Goal: Task Accomplishment & Management: Manage account settings

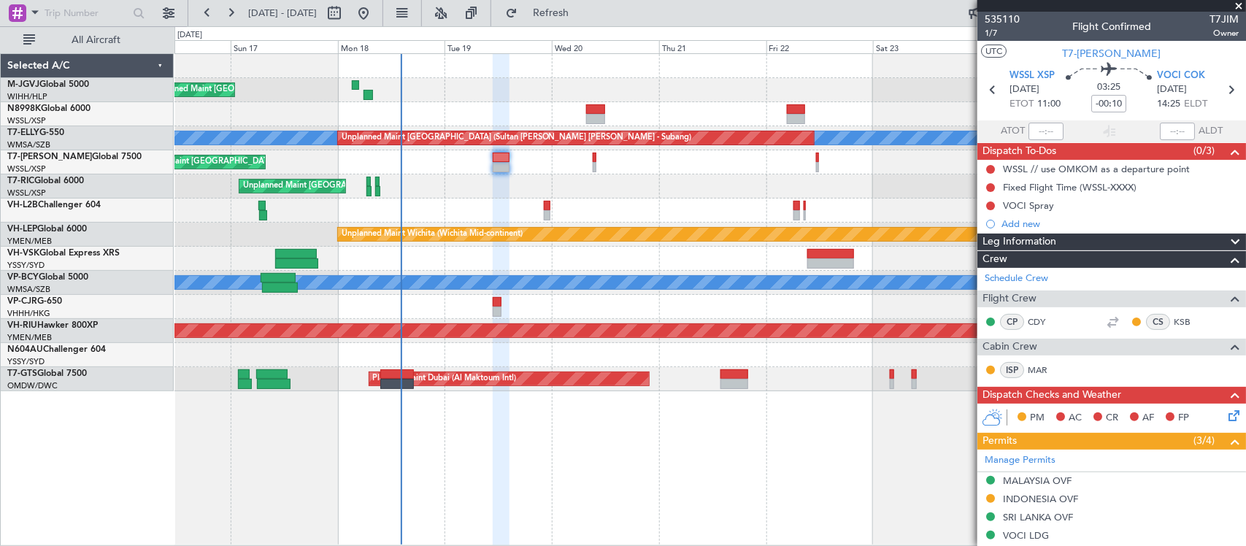
scroll to position [275, 0]
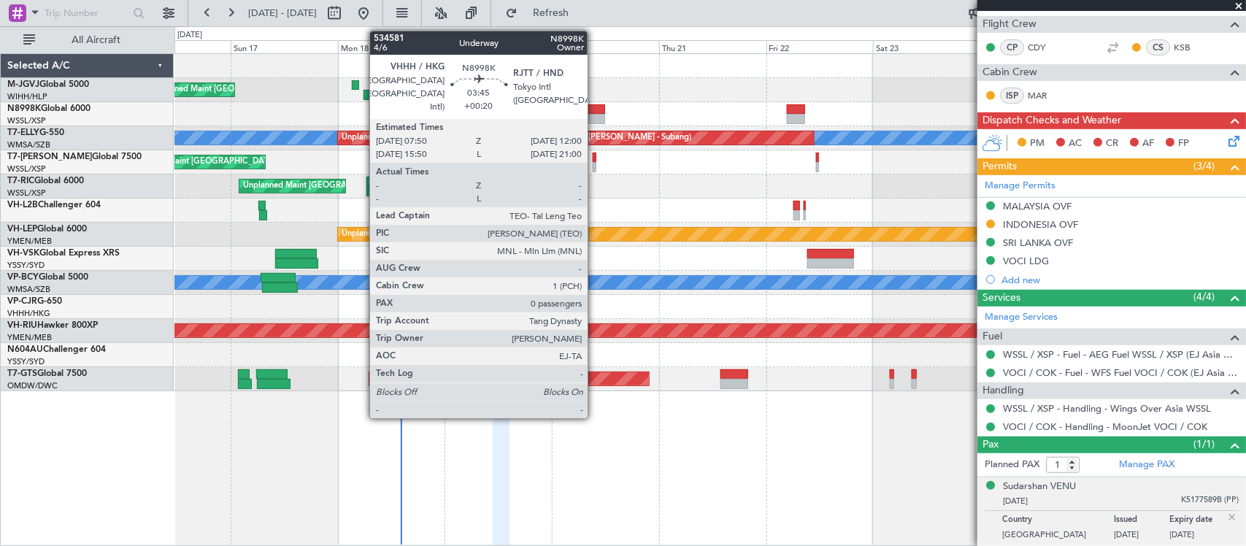
click at [595, 113] on div at bounding box center [595, 109] width 19 height 10
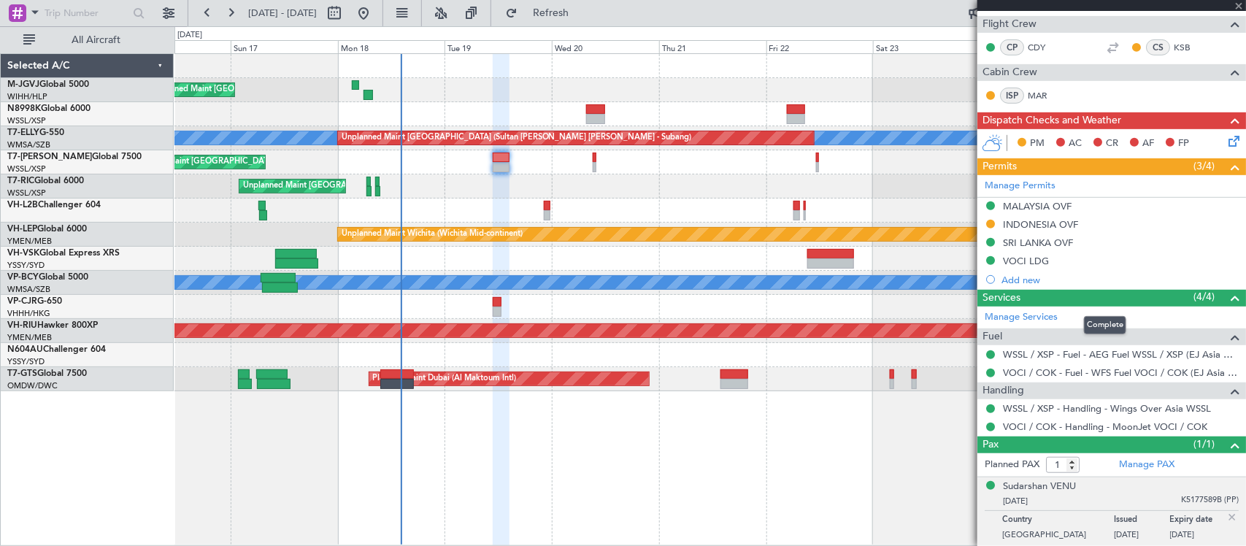
type input "+00:20"
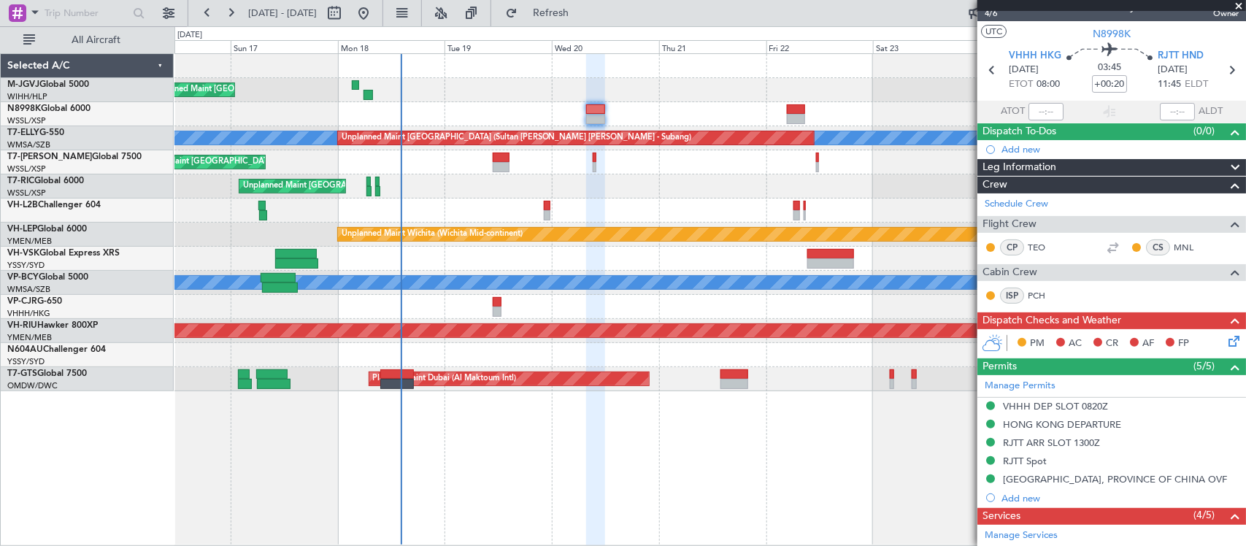
scroll to position [0, 0]
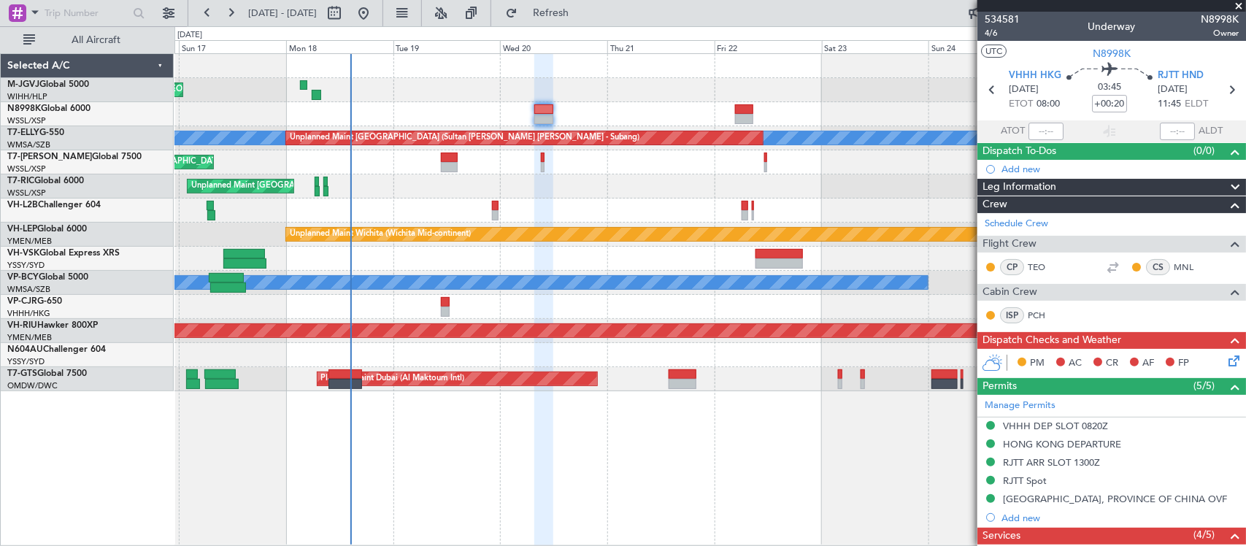
click at [679, 220] on div at bounding box center [709, 211] width 1071 height 24
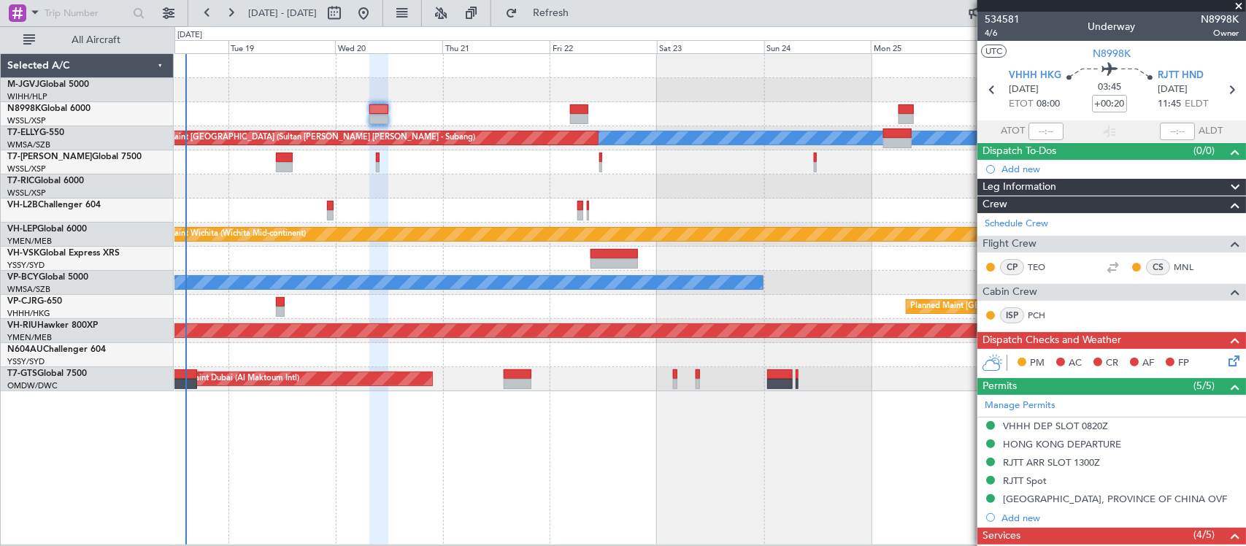
click at [545, 210] on div at bounding box center [709, 211] width 1071 height 24
click at [833, 199] on div at bounding box center [709, 211] width 1071 height 24
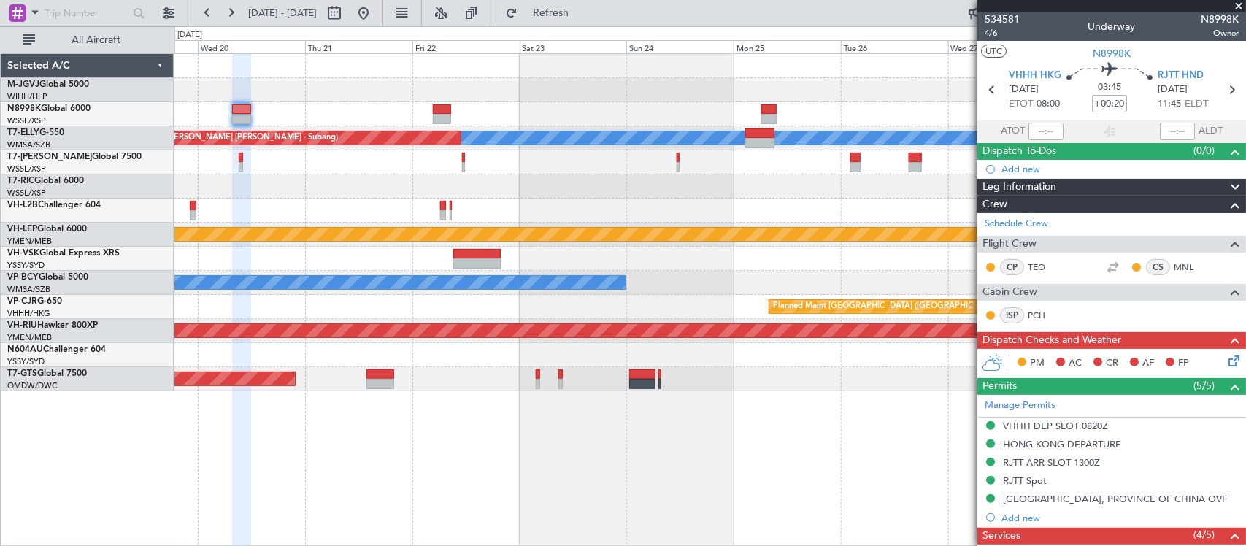
click at [698, 180] on div "Unplanned Maint [GEOGRAPHIC_DATA] (Seletar)" at bounding box center [709, 186] width 1071 height 24
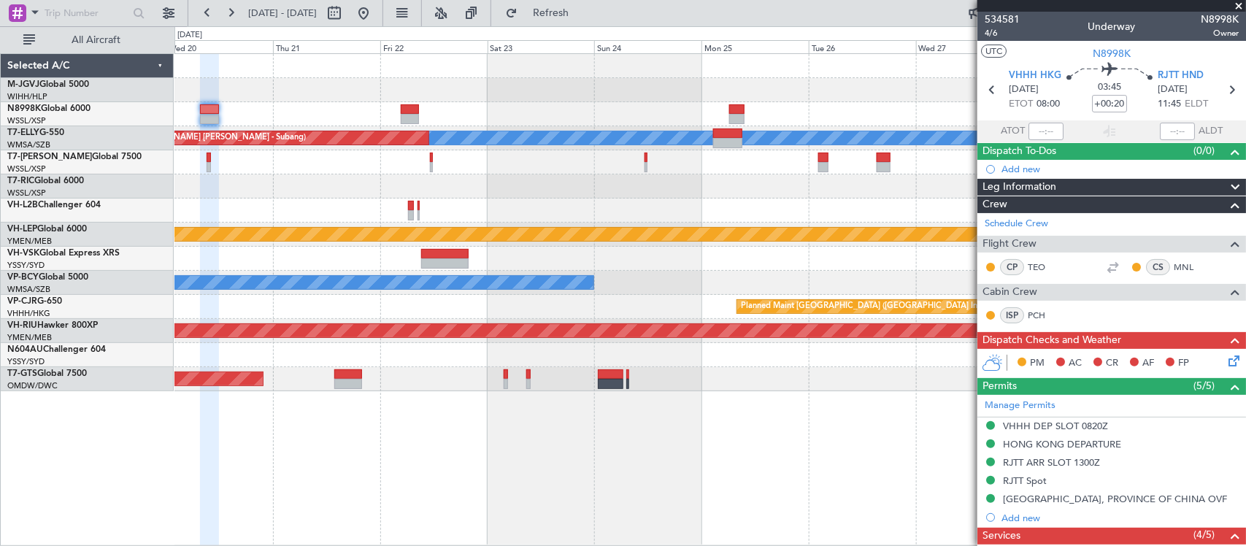
click at [758, 257] on div at bounding box center [709, 259] width 1071 height 24
click at [1188, 74] on span "RJTT HND" at bounding box center [1181, 76] width 46 height 15
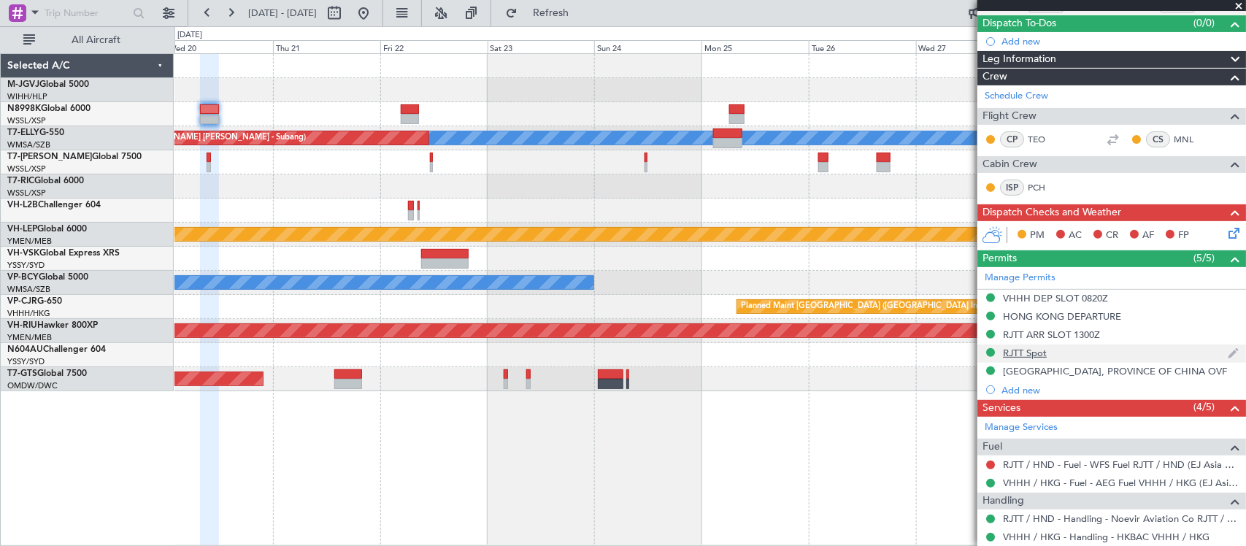
scroll to position [206, 0]
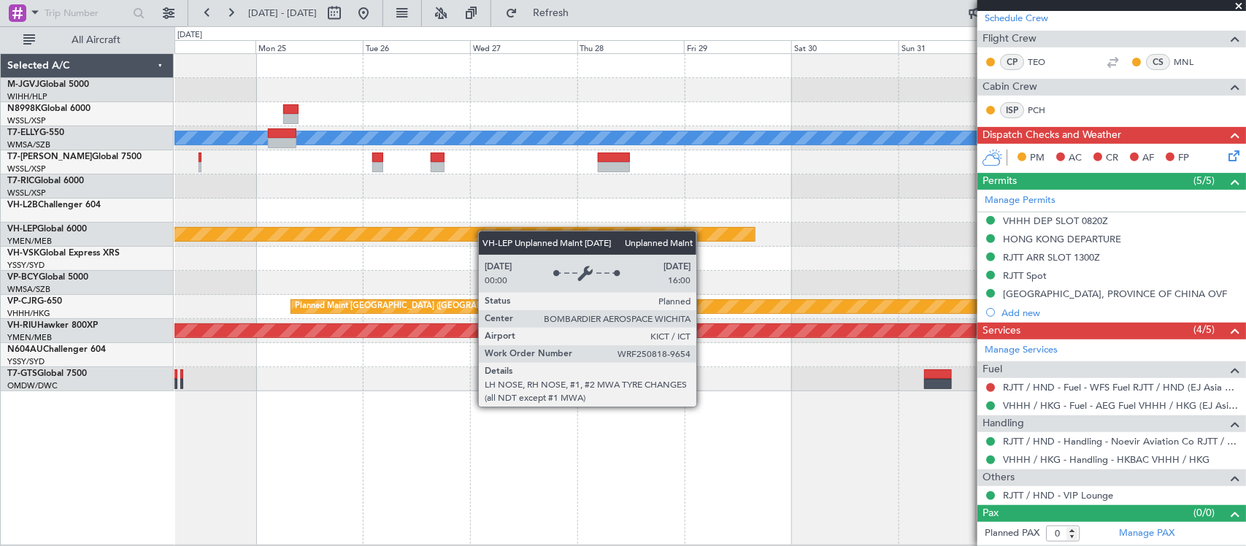
click at [344, 238] on div "Planned Maint [GEOGRAPHIC_DATA] (Seletar) [PERSON_NAME] Unplanned Maint [GEOGRA…" at bounding box center [709, 222] width 1071 height 337
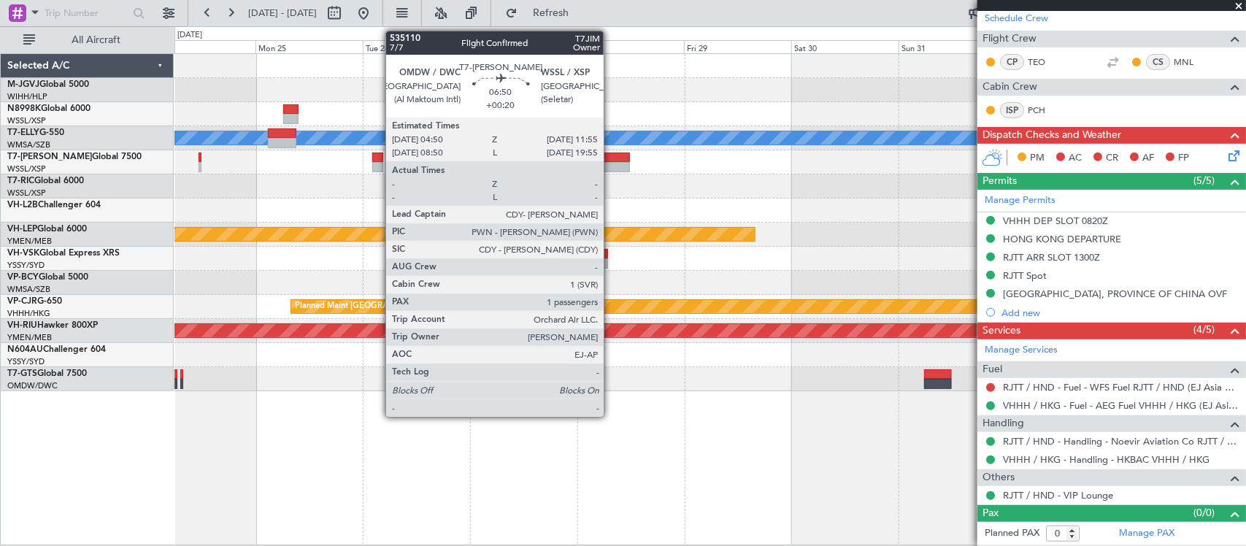
click at [612, 161] on div at bounding box center [614, 158] width 32 height 10
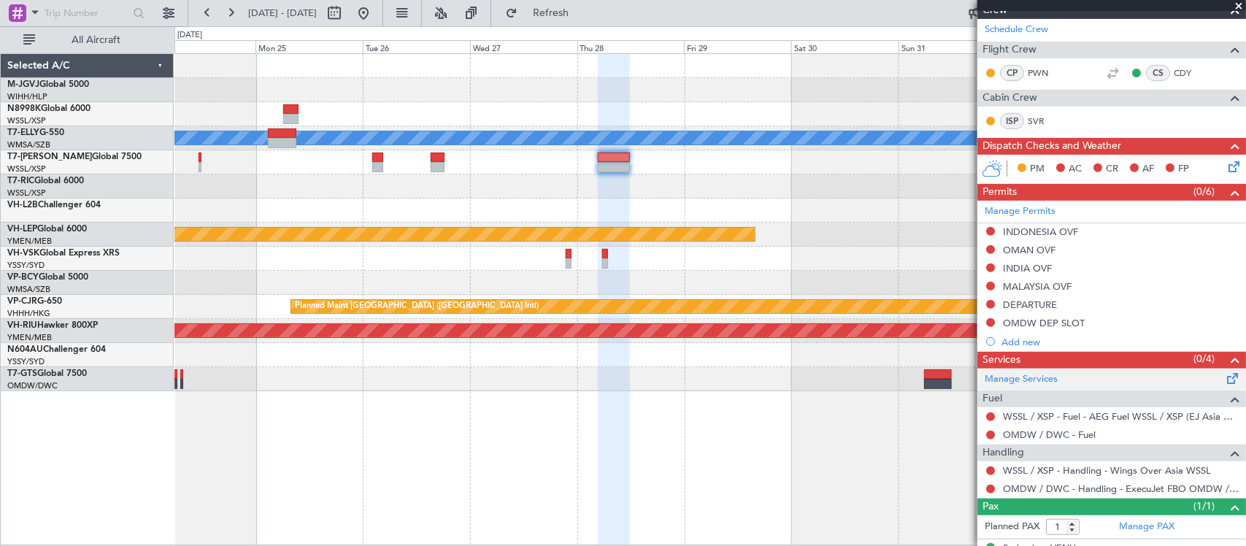
scroll to position [239, 0]
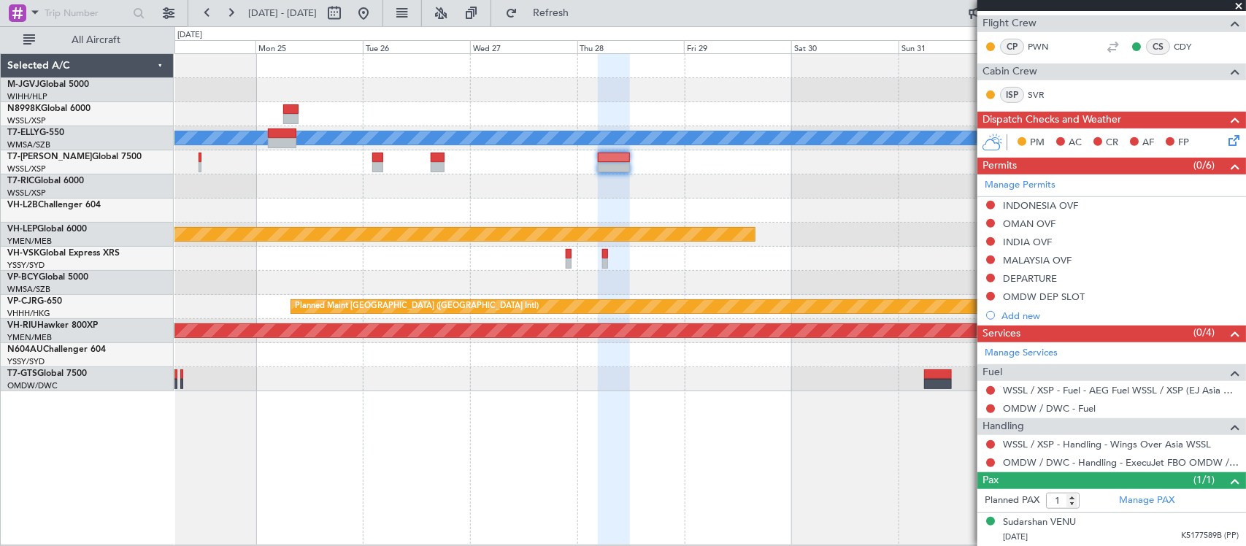
click at [943, 177] on div at bounding box center [709, 186] width 1071 height 24
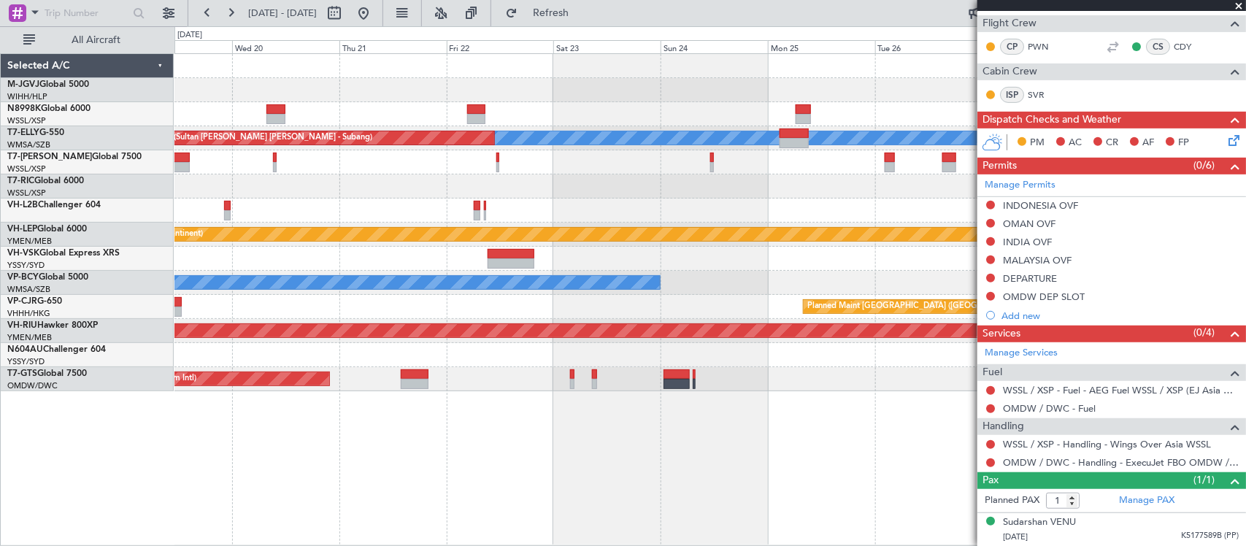
click at [939, 220] on div at bounding box center [709, 211] width 1071 height 24
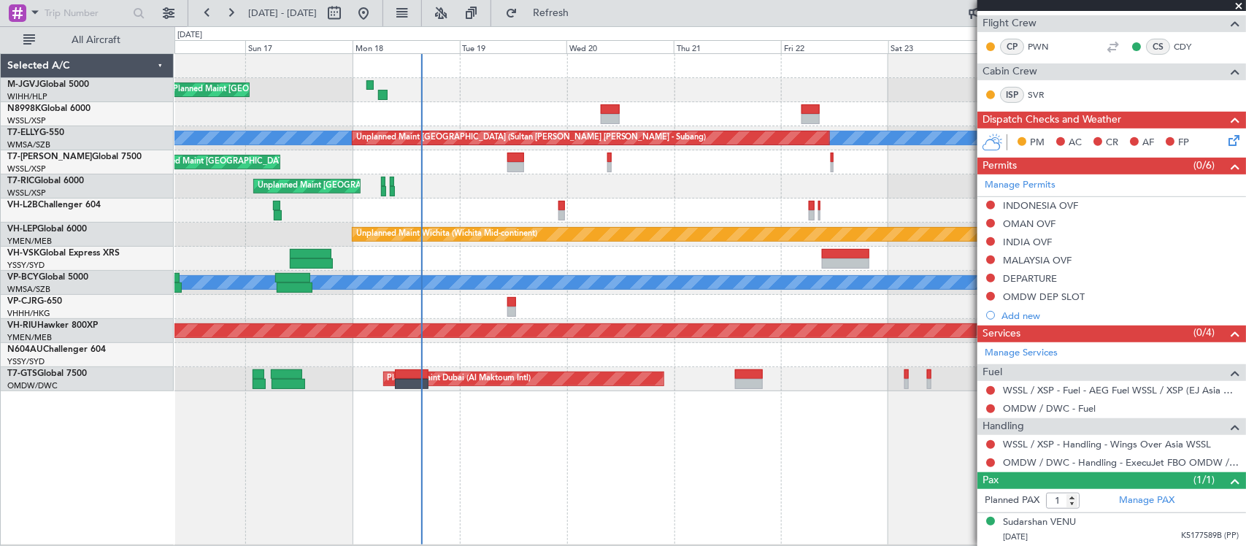
click at [568, 217] on div at bounding box center [709, 211] width 1071 height 24
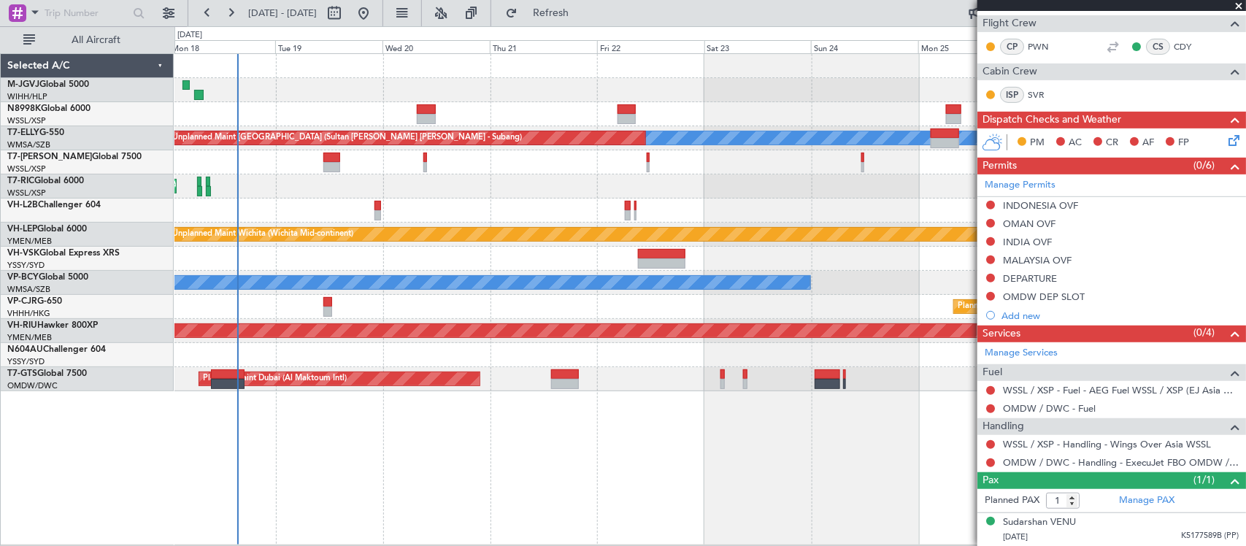
click at [376, 348] on div "Planned Maint [GEOGRAPHIC_DATA] (Seletar) [PERSON_NAME] Unplanned Maint [GEOGRA…" at bounding box center [709, 222] width 1071 height 337
click at [666, 198] on div "Planned Maint [GEOGRAPHIC_DATA] (Seletar) [PERSON_NAME] Unplanned Maint [GEOGRA…" at bounding box center [709, 222] width 1071 height 337
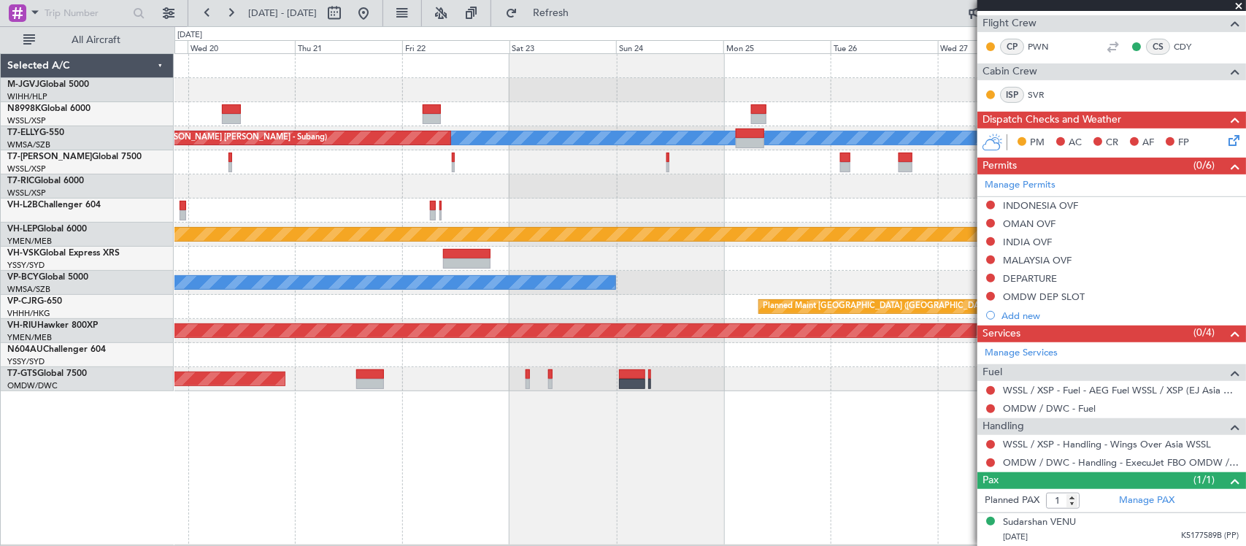
click at [515, 469] on div "Planned Maint [GEOGRAPHIC_DATA] (Seletar) [PERSON_NAME] Unplanned Maint [GEOGRA…" at bounding box center [709, 299] width 1071 height 492
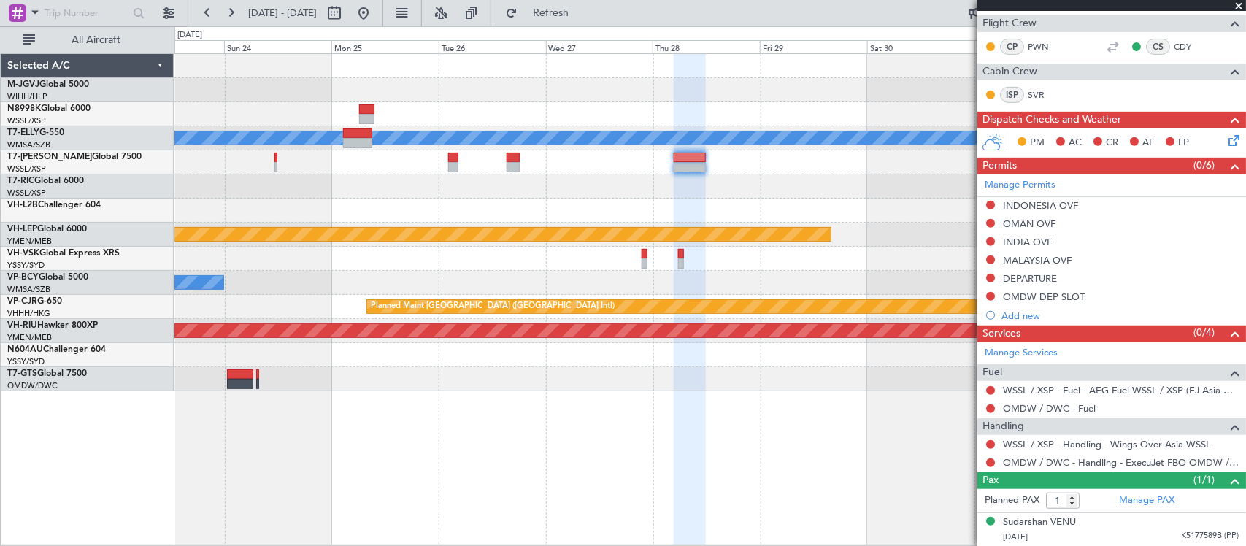
click at [312, 428] on div "Planned Maint [GEOGRAPHIC_DATA] (Seletar) [PERSON_NAME] Unplanned Maint [GEOGRA…" at bounding box center [709, 299] width 1071 height 492
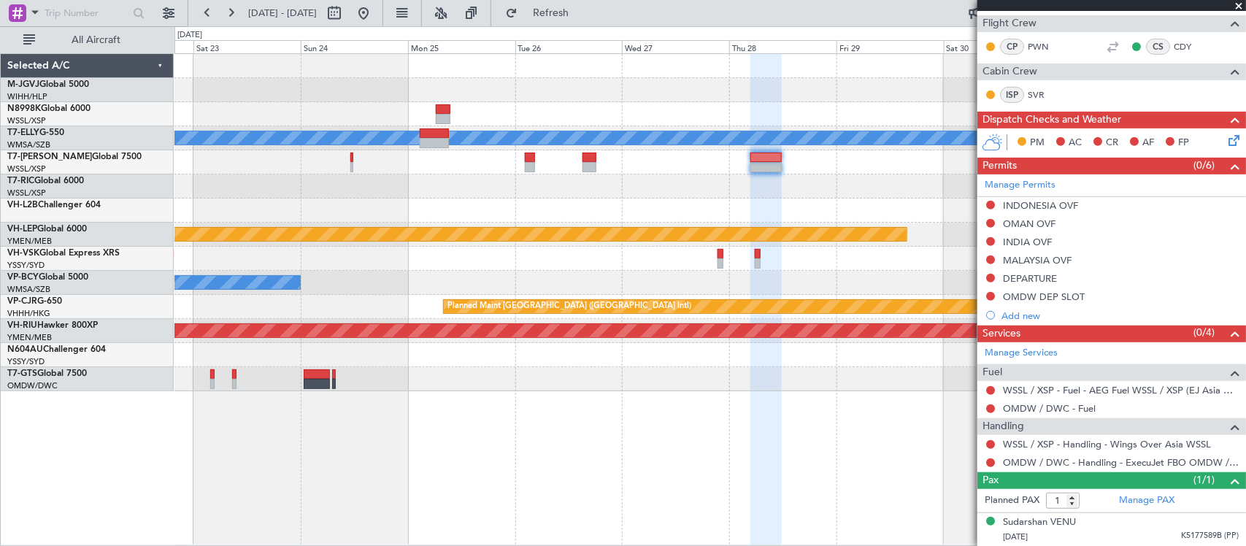
click at [706, 422] on div "Planned Maint [GEOGRAPHIC_DATA] (Seletar) [PERSON_NAME] Unplanned Maint [GEOGRA…" at bounding box center [709, 299] width 1071 height 493
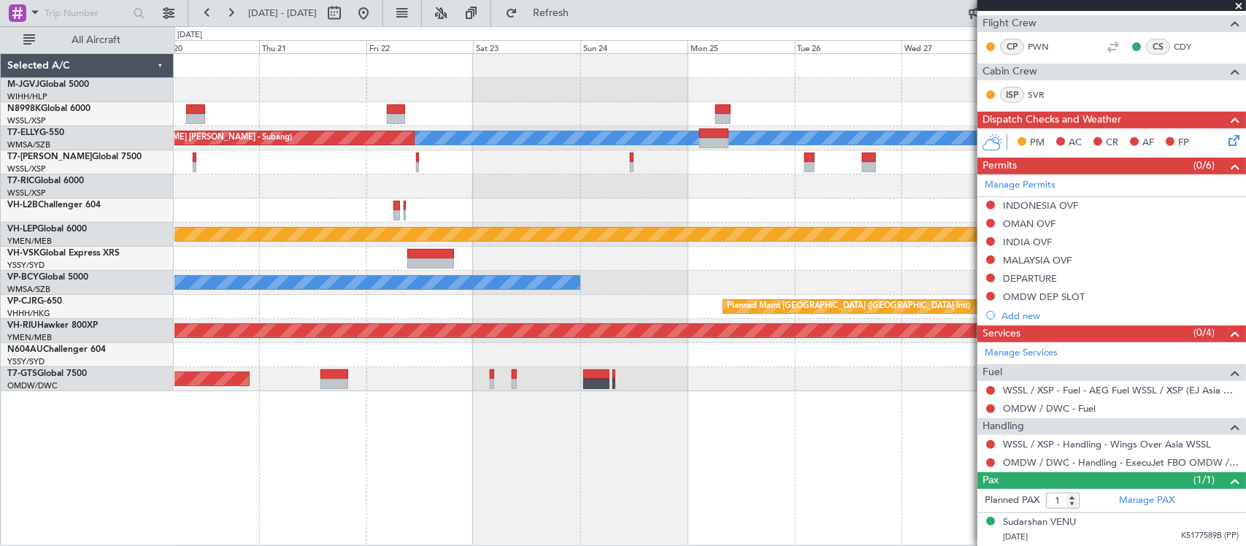
click at [792, 224] on div "Unplanned Maint Wichita (Wichita Mid-continent)" at bounding box center [709, 235] width 1071 height 24
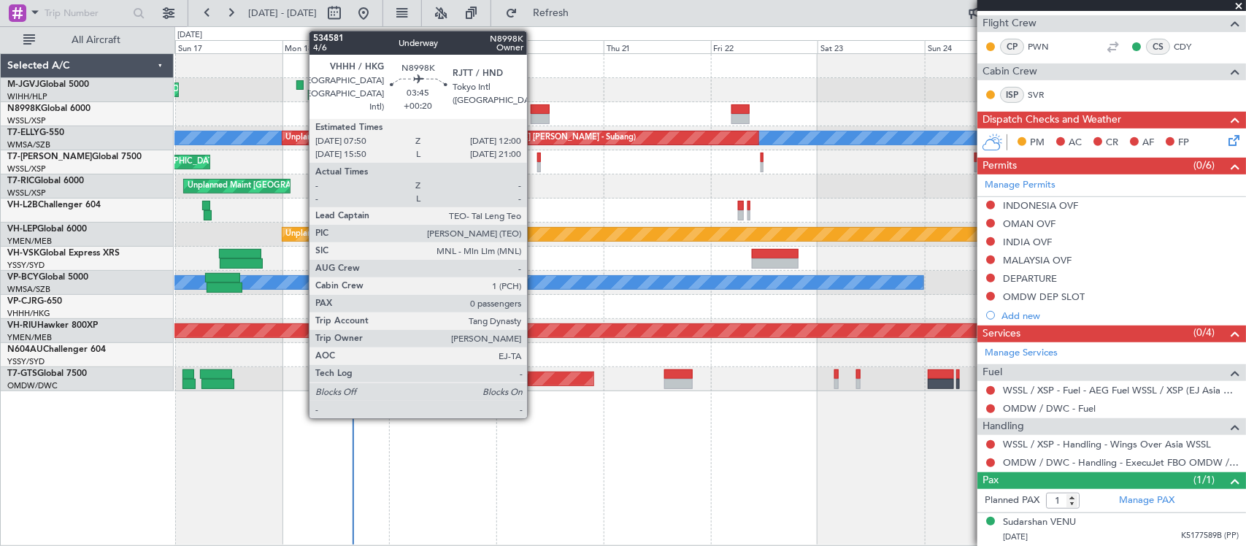
click at [534, 112] on div at bounding box center [540, 109] width 19 height 10
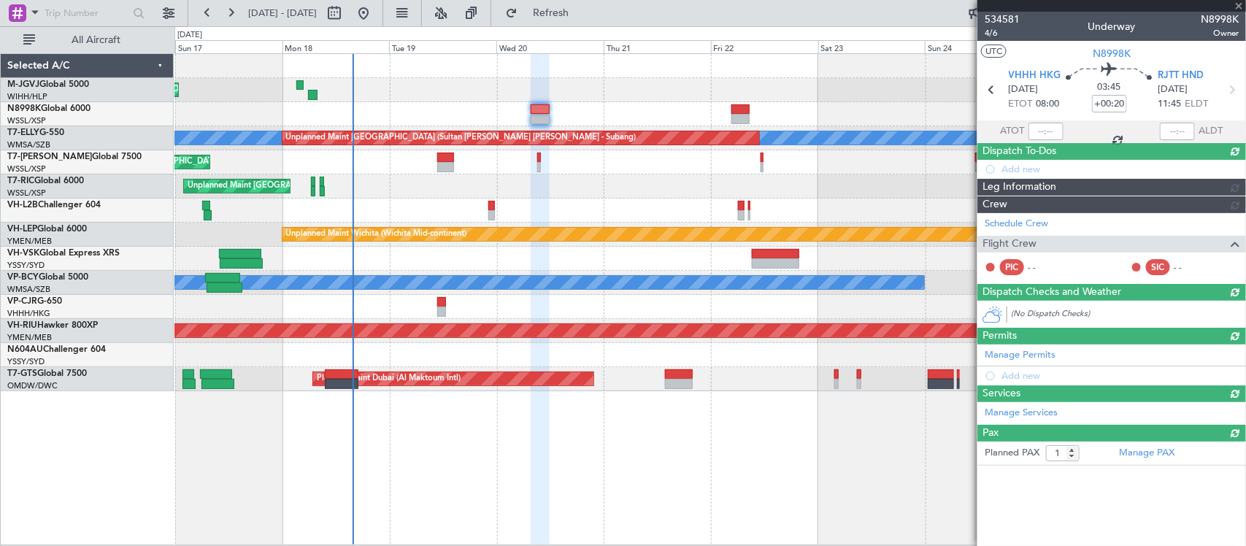
type input "0"
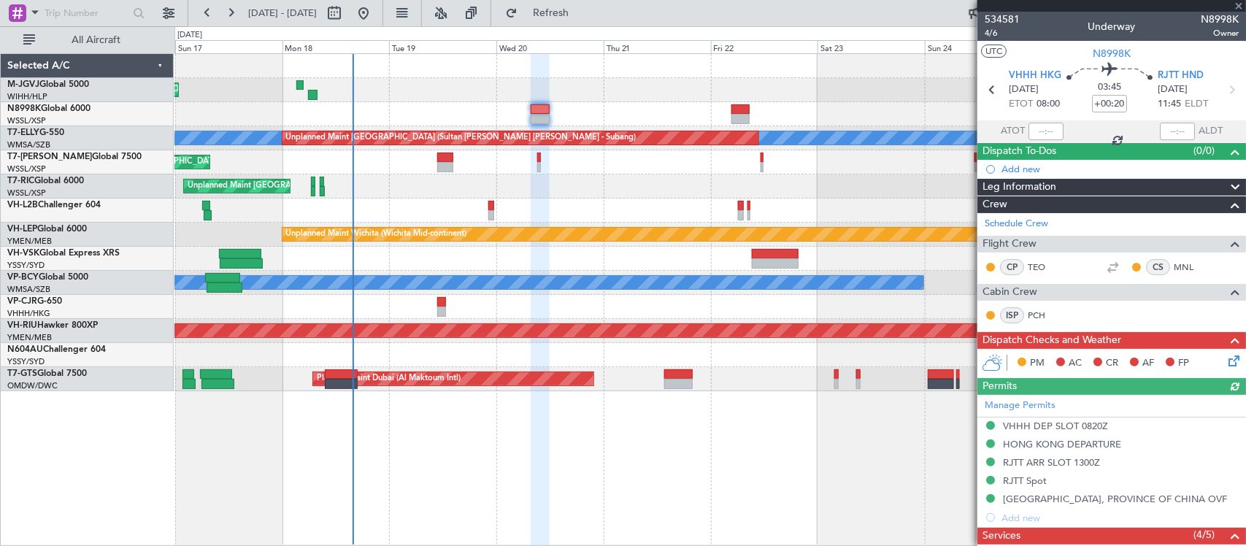
scroll to position [206, 0]
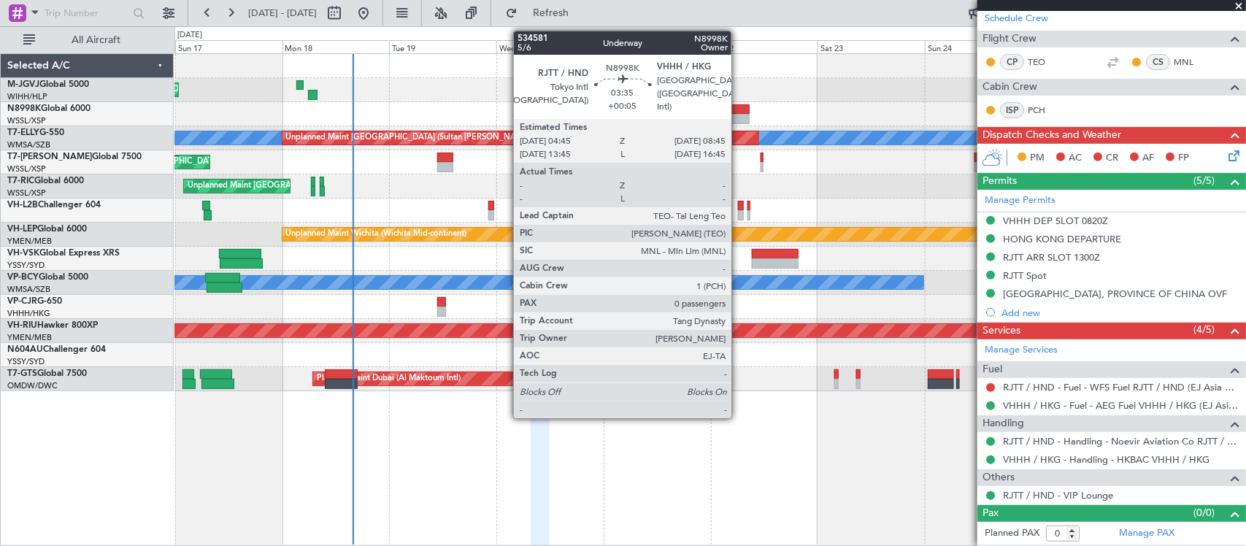
click at [739, 115] on div at bounding box center [740, 119] width 18 height 10
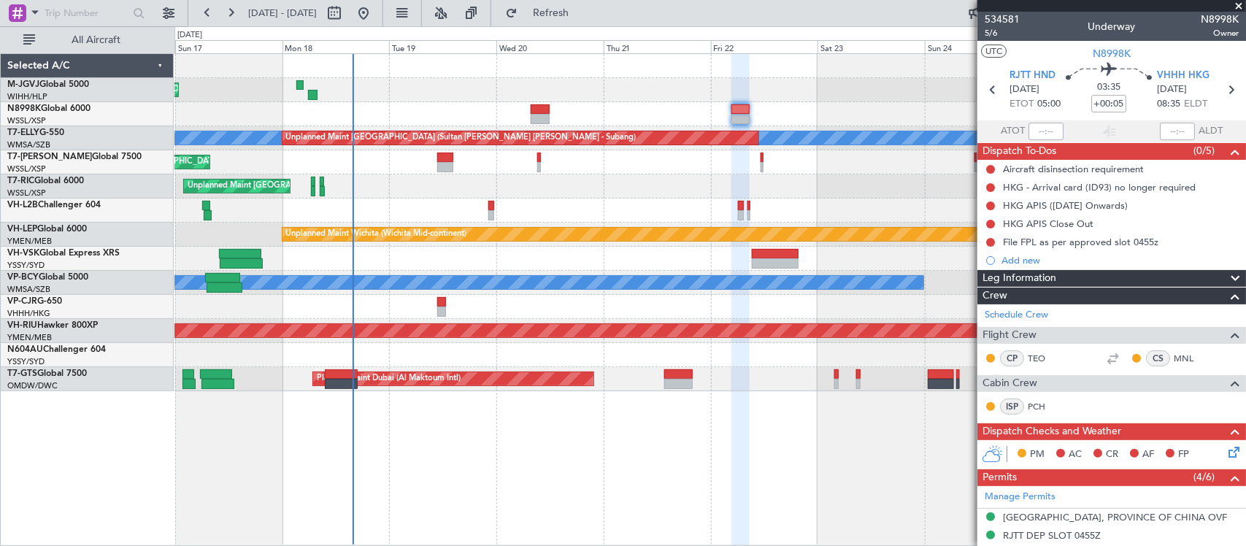
scroll to position [304, 0]
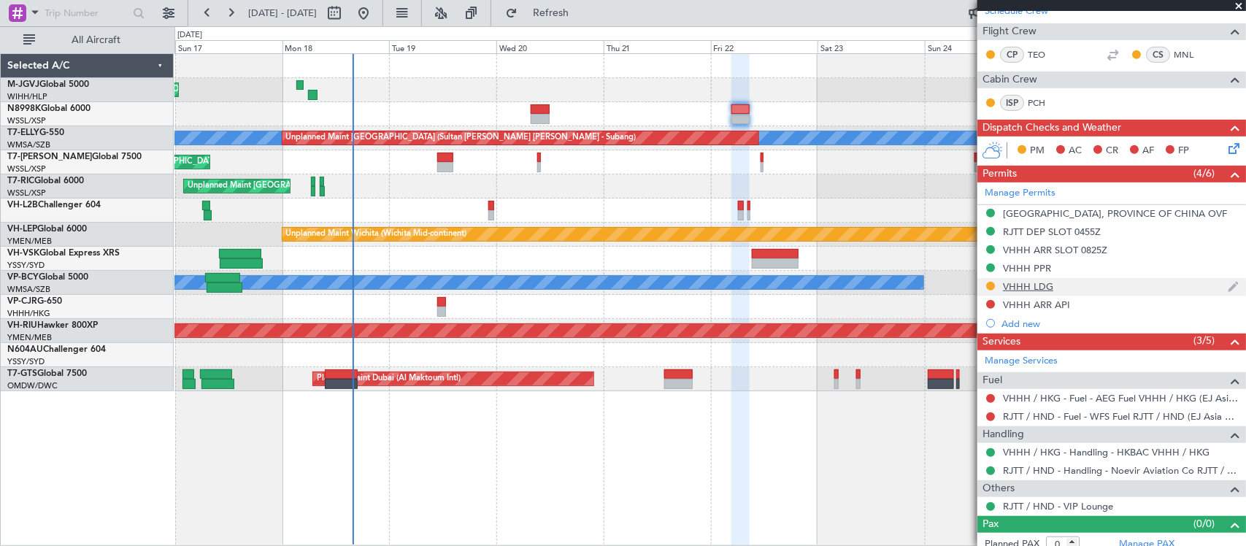
click at [1023, 288] on div "VHHH LDG" at bounding box center [1028, 286] width 50 height 12
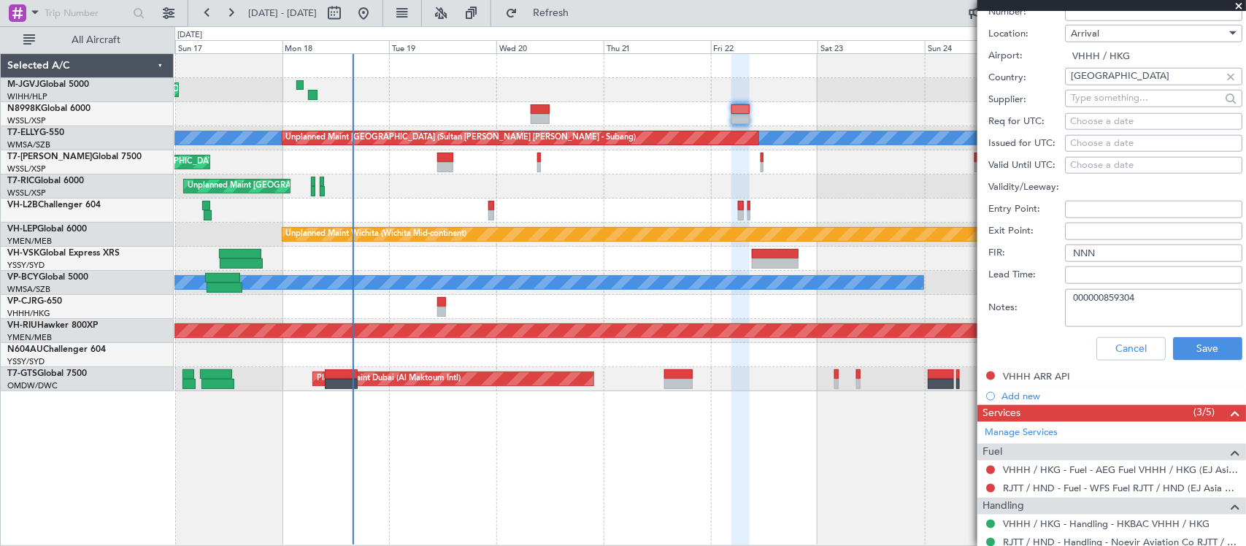
scroll to position [752, 0]
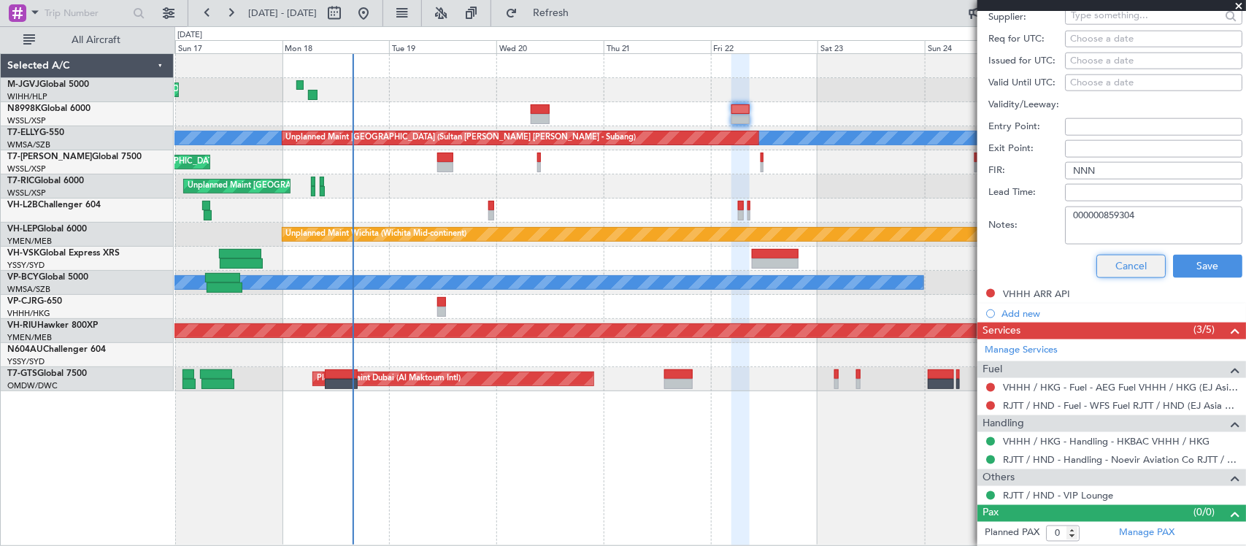
click at [1122, 260] on button "Cancel" at bounding box center [1130, 266] width 69 height 23
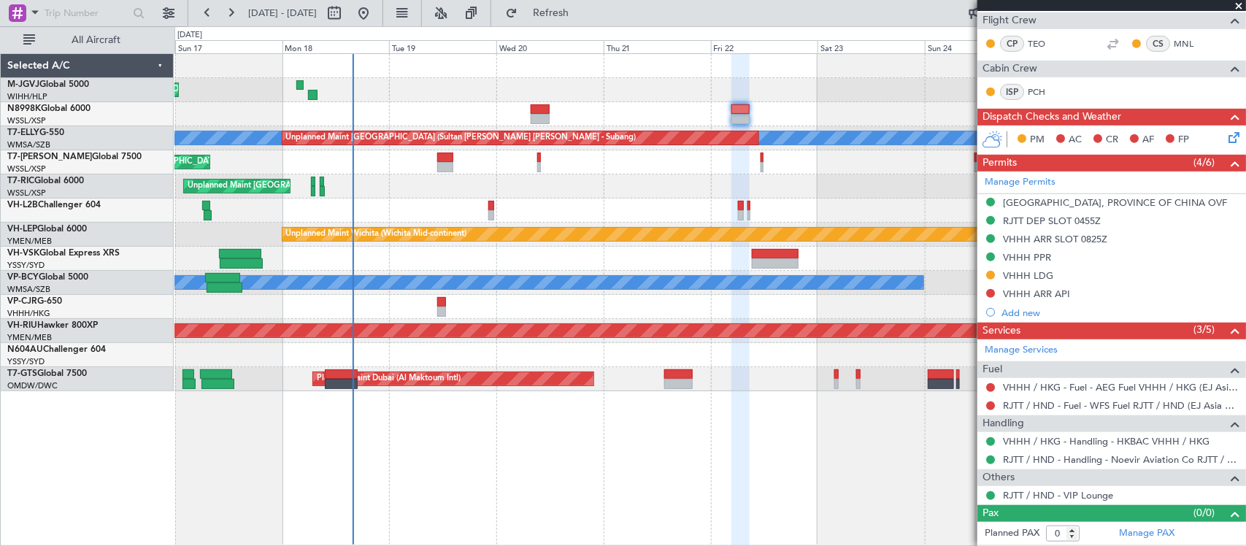
scroll to position [315, 0]
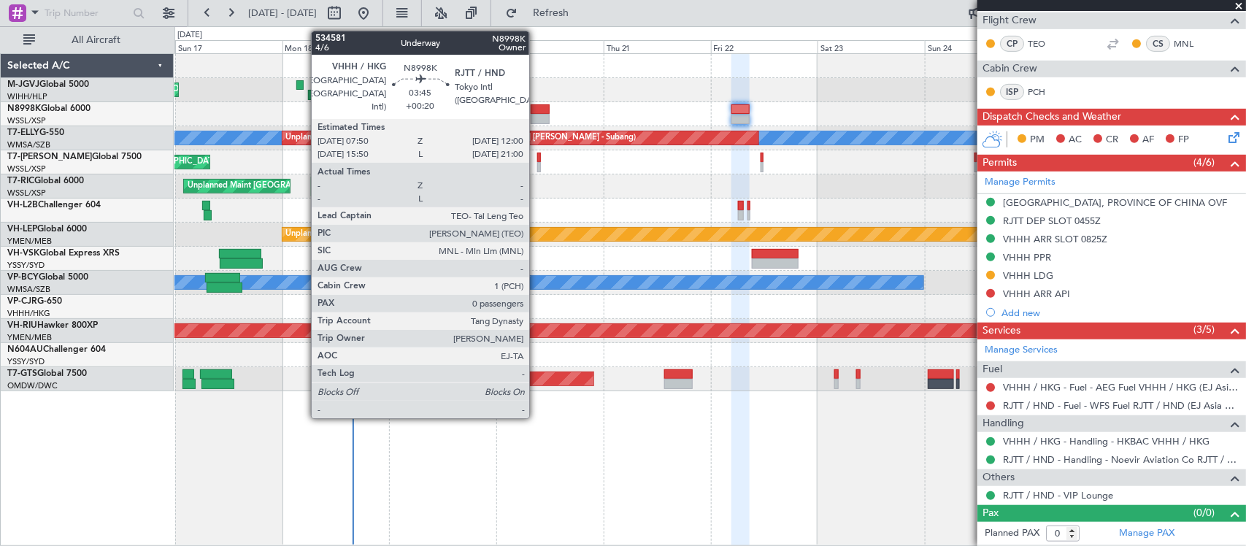
click at [536, 115] on div at bounding box center [540, 119] width 19 height 10
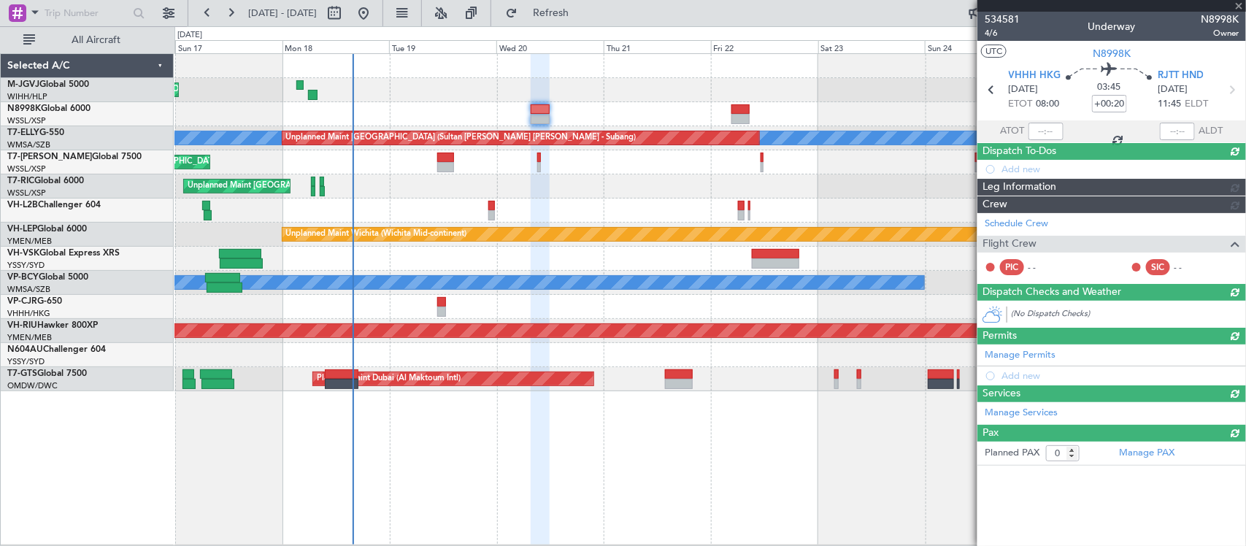
scroll to position [0, 0]
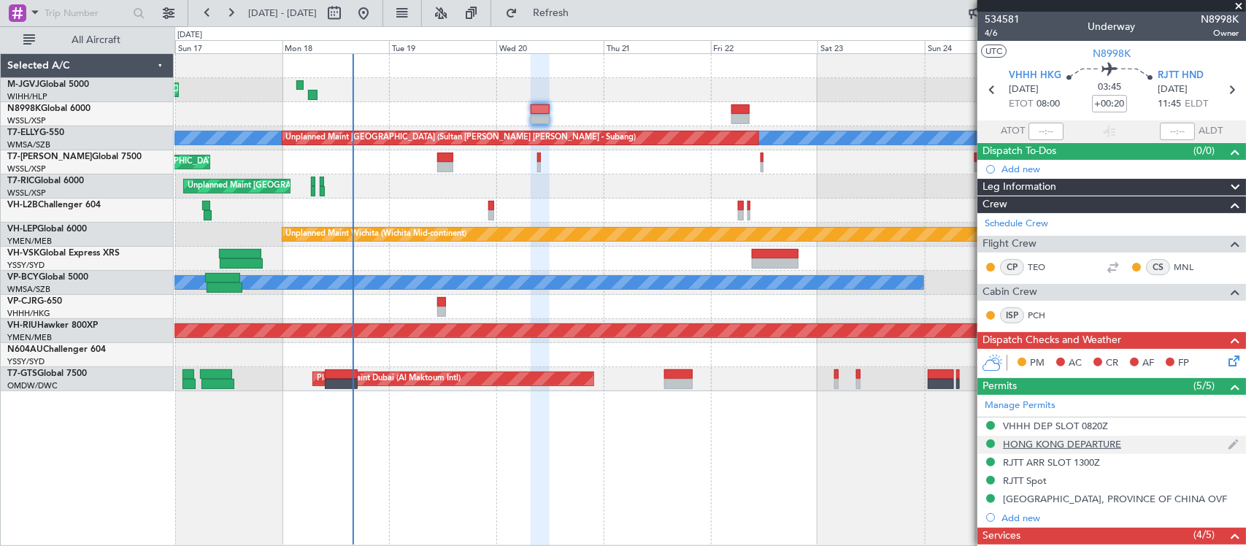
click at [1117, 443] on div "HONG KONG DEPARTURE" at bounding box center [1062, 444] width 118 height 12
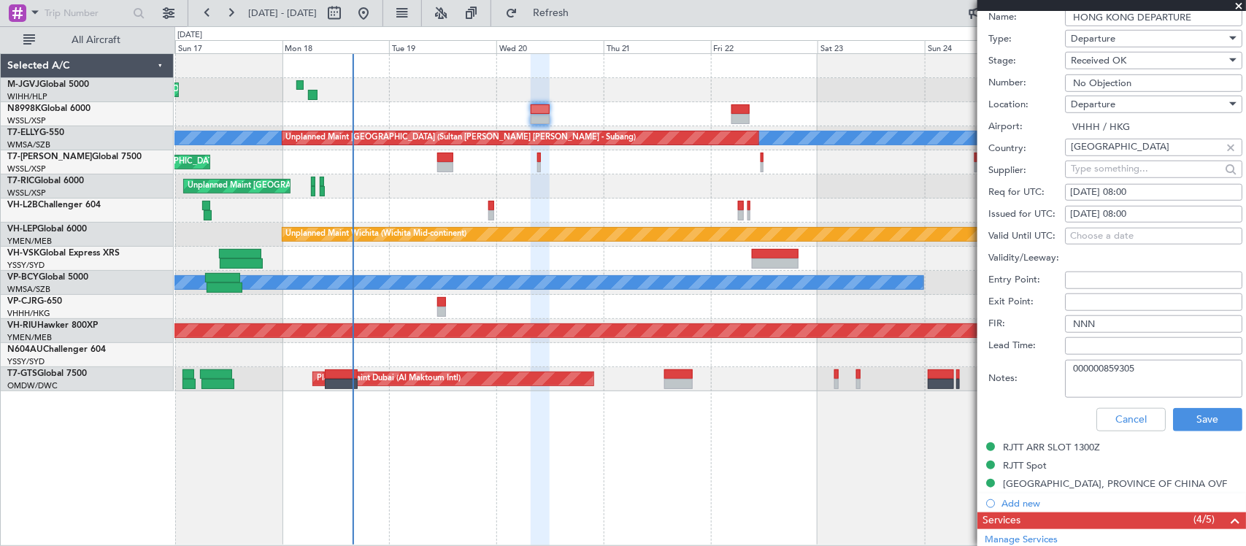
scroll to position [456, 0]
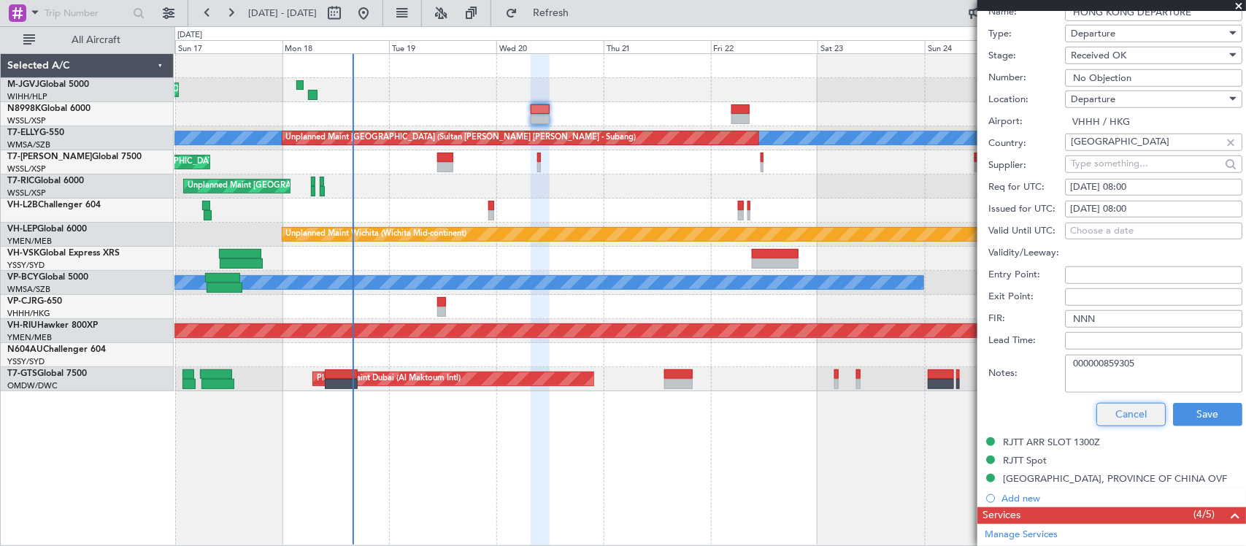
click at [1135, 413] on button "Cancel" at bounding box center [1130, 414] width 69 height 23
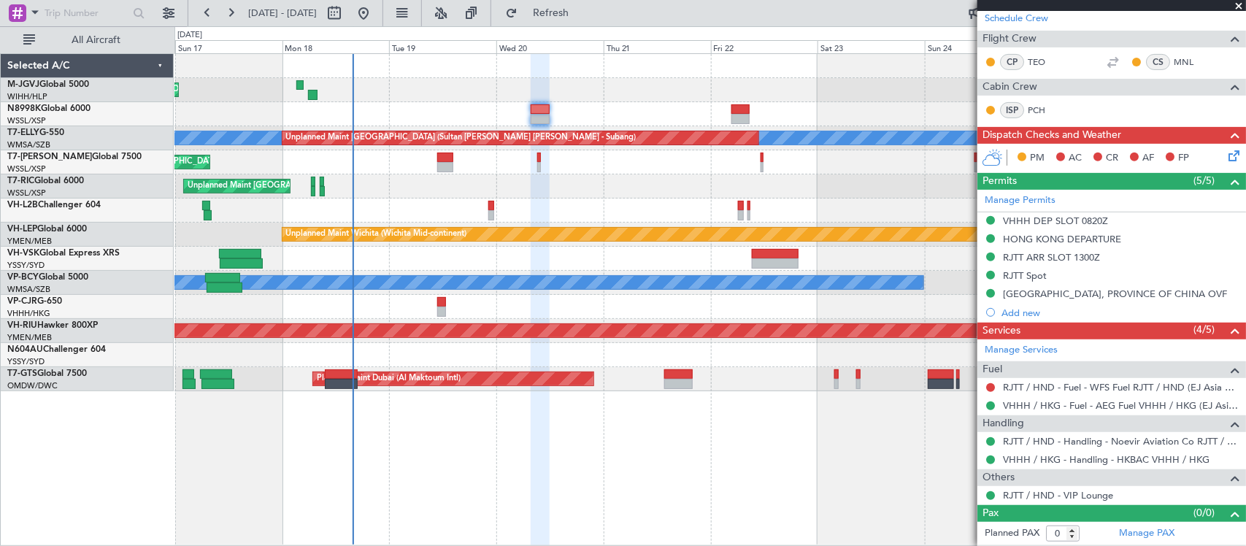
scroll to position [206, 0]
click at [462, 212] on div "Planned Maint [GEOGRAPHIC_DATA] (Seletar) [PERSON_NAME] Unplanned Maint [GEOGRA…" at bounding box center [709, 222] width 1071 height 337
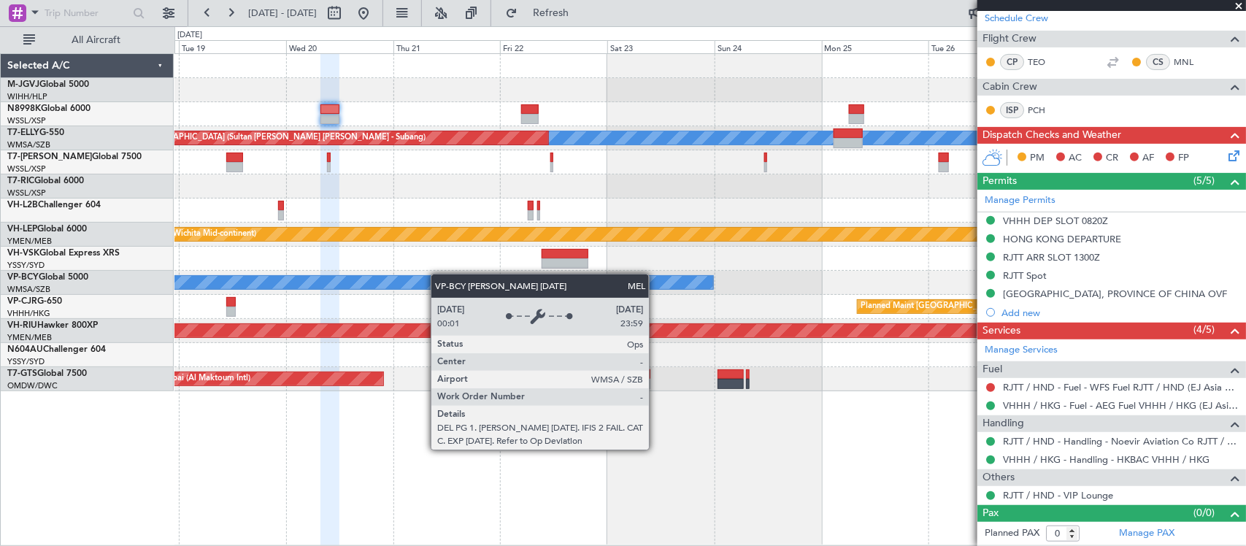
click at [839, 275] on div "[PERSON_NAME] [GEOGRAPHIC_DATA] (Sultan [PERSON_NAME] [PERSON_NAME] - Subang)" at bounding box center [709, 283] width 1071 height 24
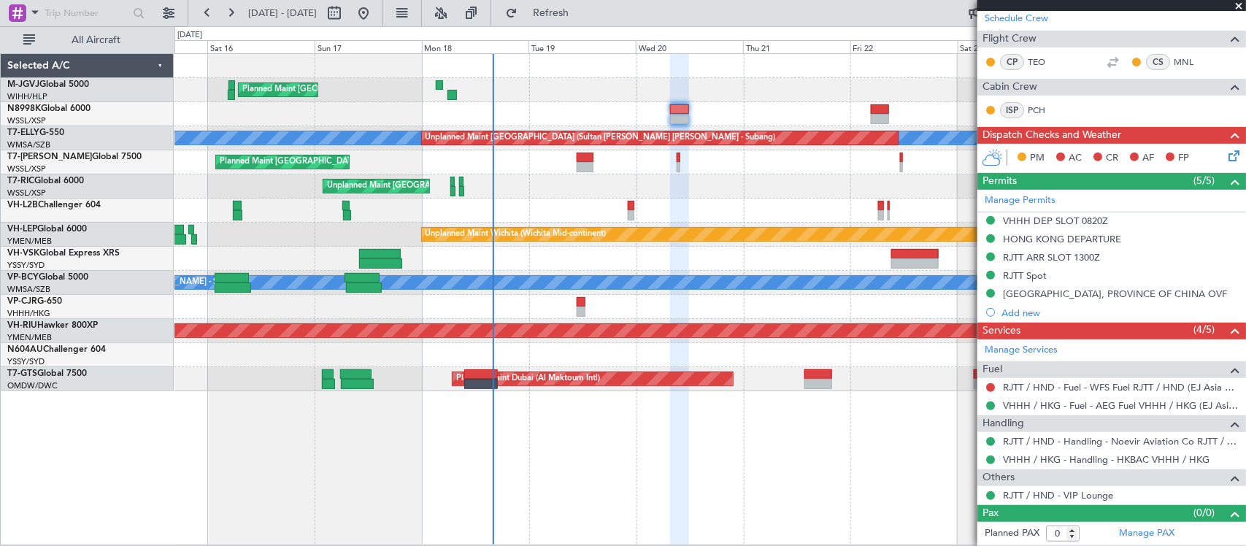
click at [588, 305] on div "Planned Maint [GEOGRAPHIC_DATA] ([GEOGRAPHIC_DATA] Intl) Planned Maint [GEOGRAP…" at bounding box center [709, 307] width 1071 height 24
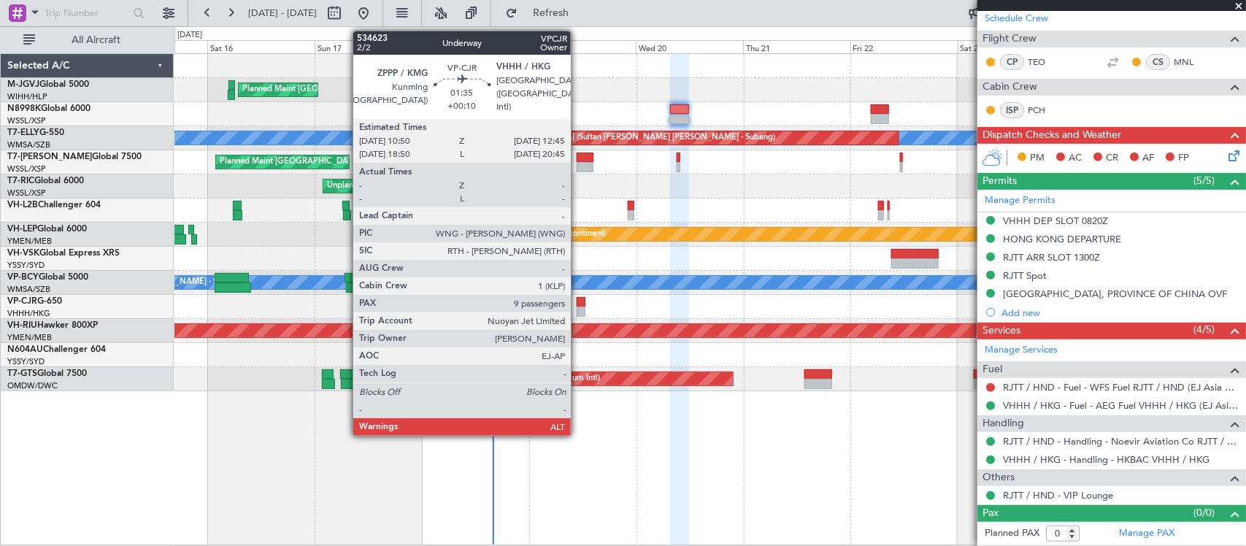
click at [578, 308] on div at bounding box center [581, 312] width 9 height 10
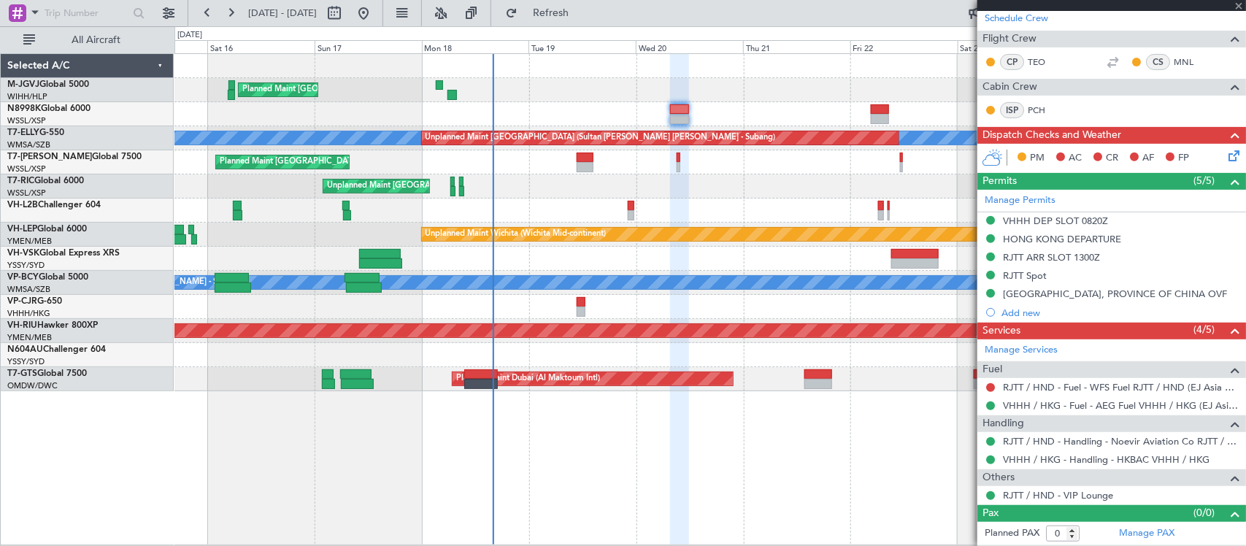
type input "+00:10"
type input "9"
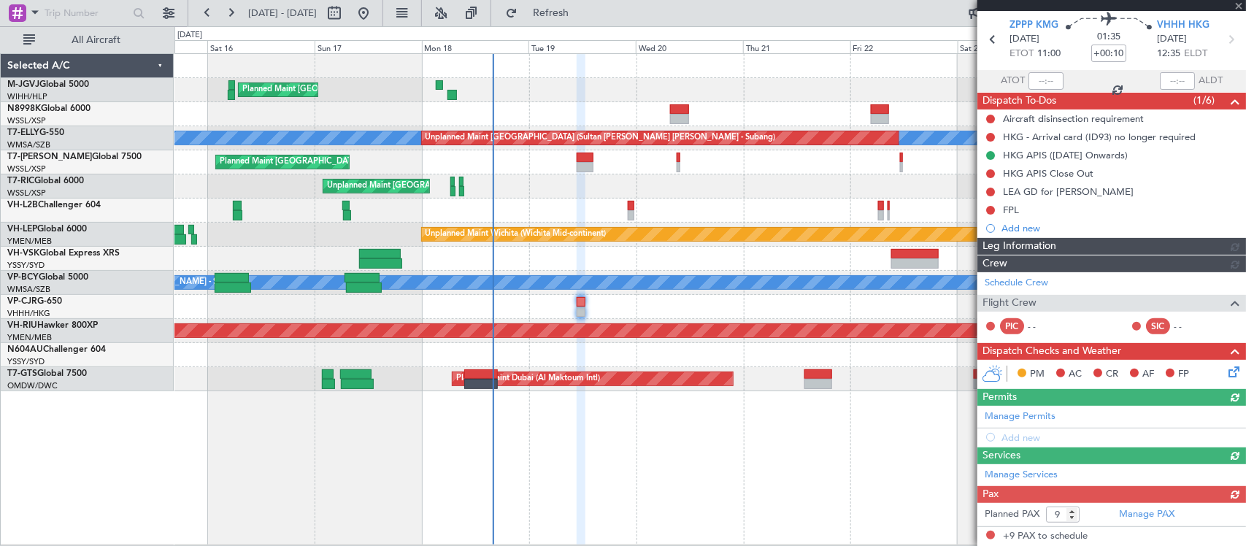
scroll to position [0, 0]
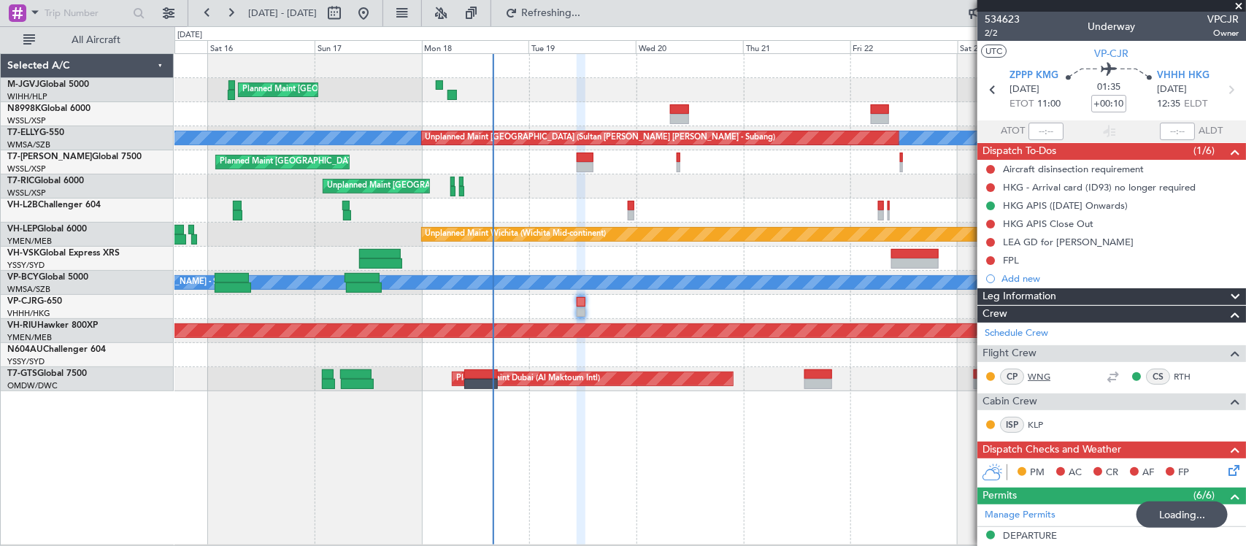
click at [1037, 374] on link "WNG" at bounding box center [1044, 376] width 33 height 13
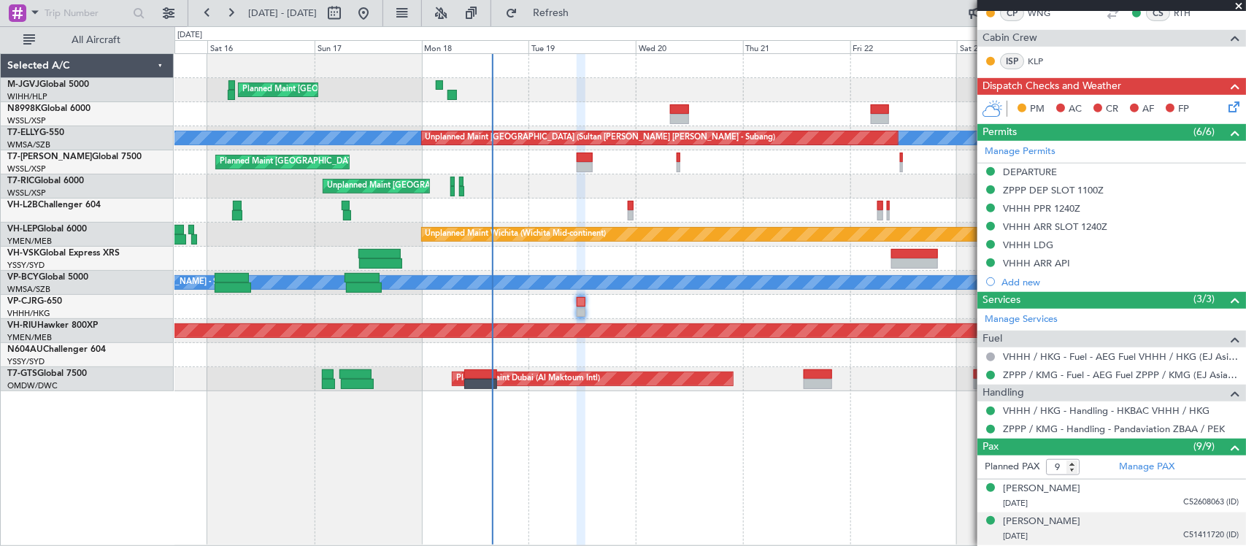
scroll to position [290, 0]
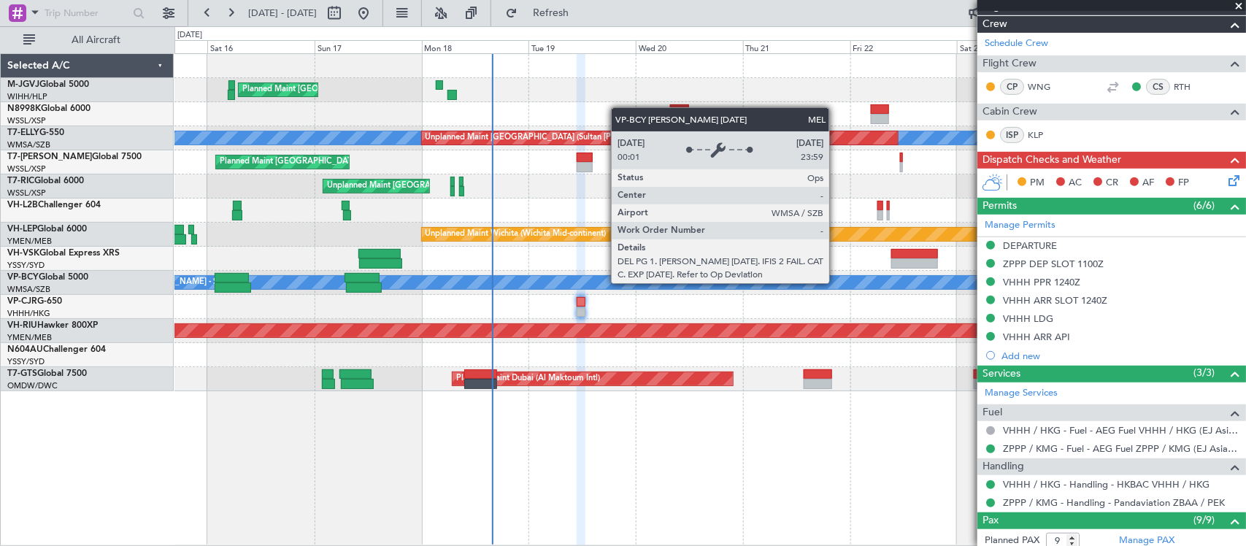
click at [479, 286] on div "[PERSON_NAME] [GEOGRAPHIC_DATA] (Sultan [PERSON_NAME] [PERSON_NAME] - Subang)" at bounding box center [474, 282] width 1177 height 13
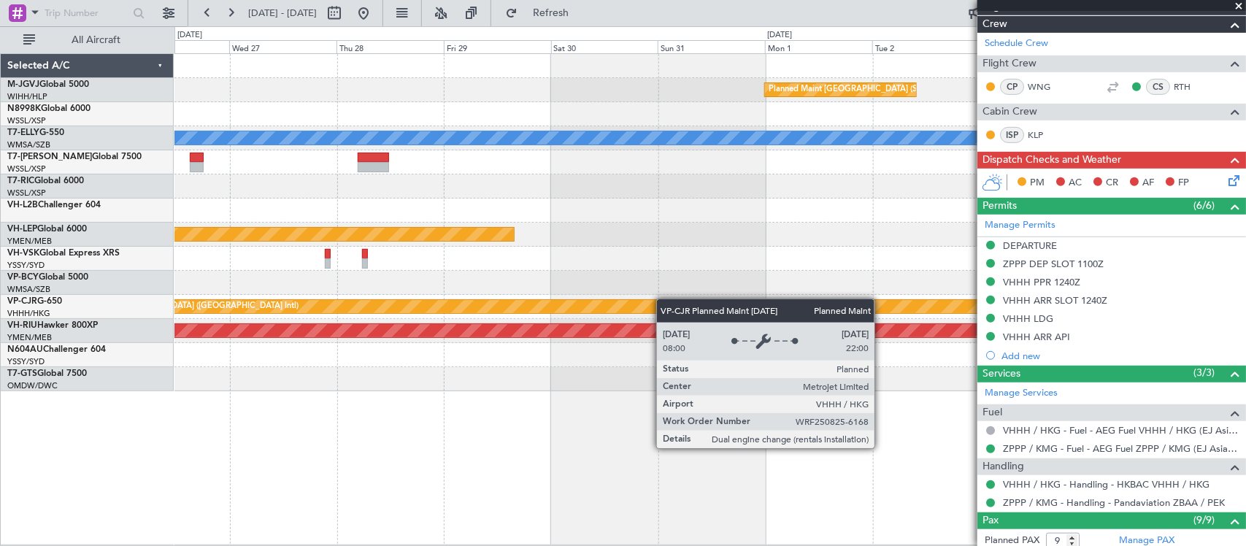
click at [374, 310] on div "Planned Maint [GEOGRAPHIC_DATA] (Seletar) [PERSON_NAME] Unplanned Maint Wichita…" at bounding box center [709, 222] width 1071 height 337
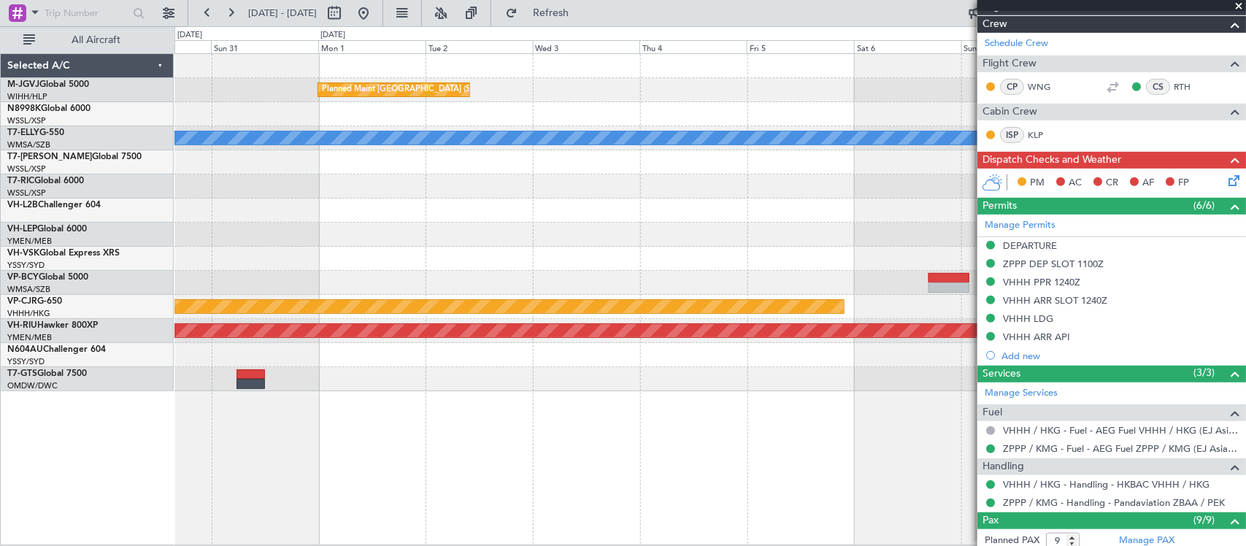
click at [447, 283] on div "Planned Maint [GEOGRAPHIC_DATA] (Seletar) [PERSON_NAME] Planned Maint [GEOGRAPH…" at bounding box center [709, 222] width 1071 height 337
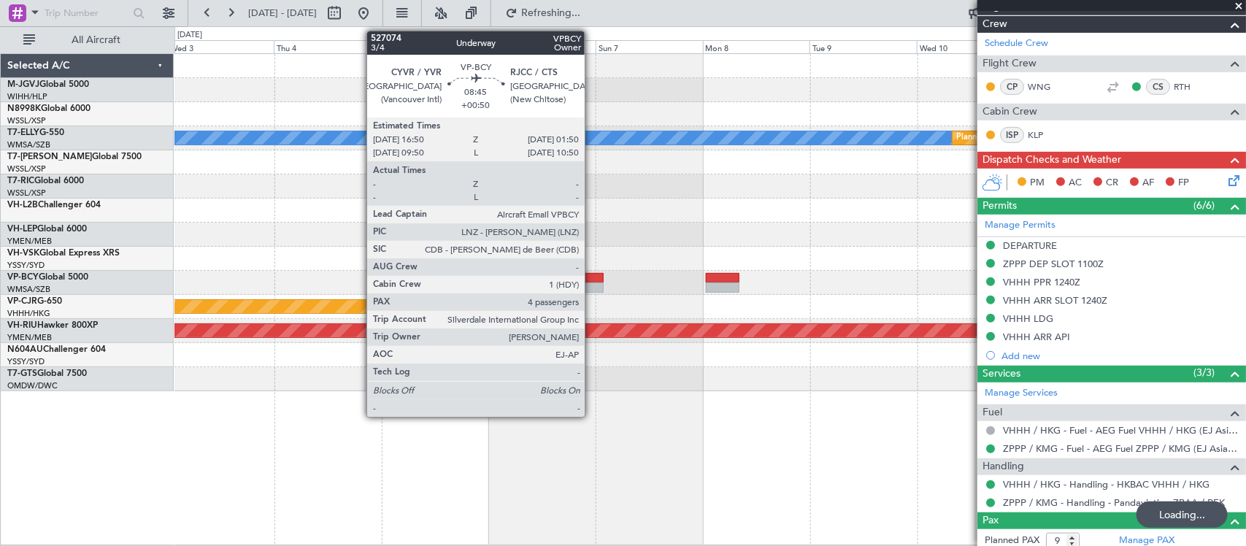
click at [592, 286] on div at bounding box center [583, 287] width 41 height 10
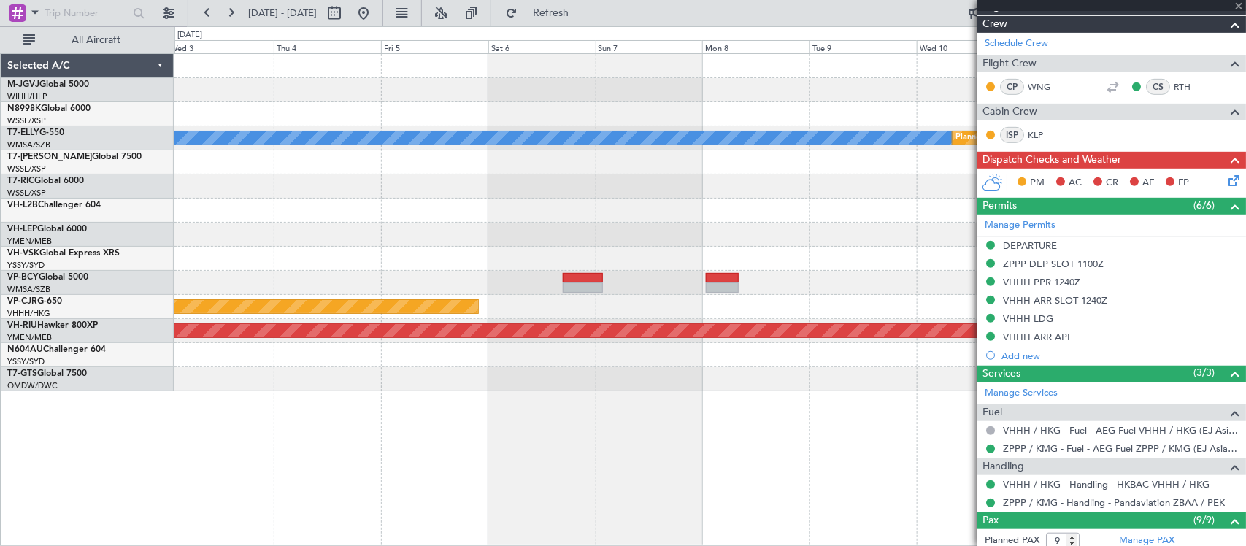
click at [592, 286] on div at bounding box center [583, 287] width 41 height 10
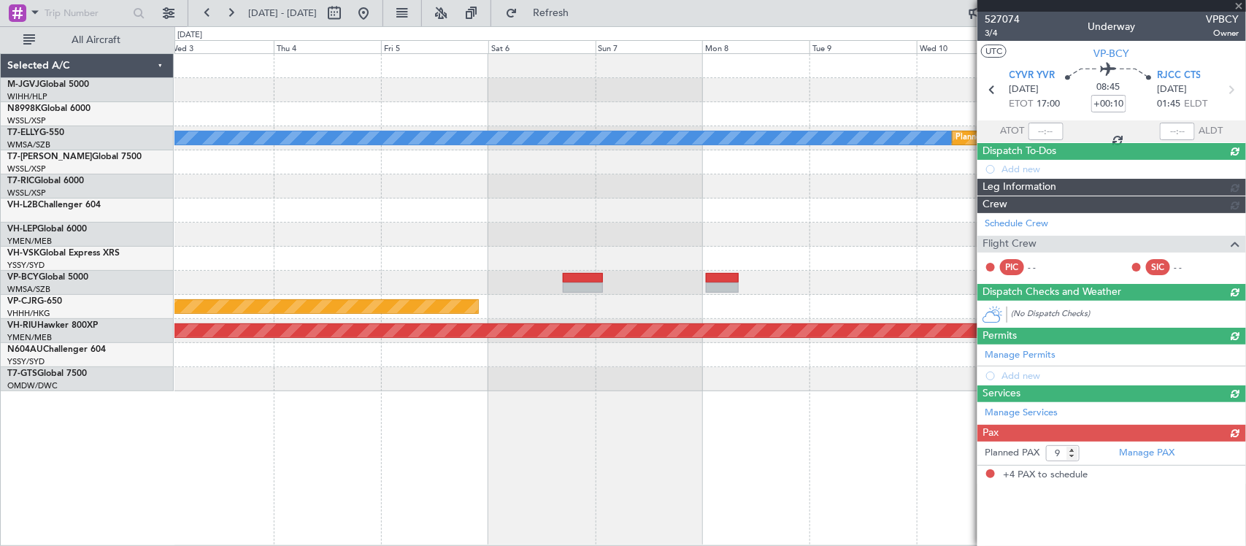
type input "+00:50"
type input "4"
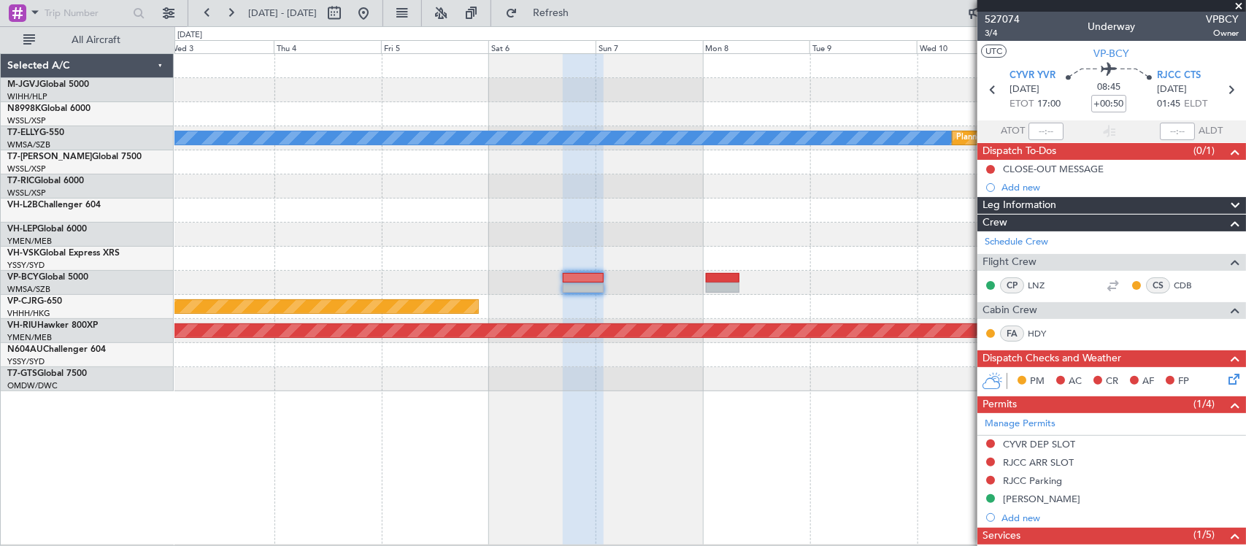
scroll to position [337, 0]
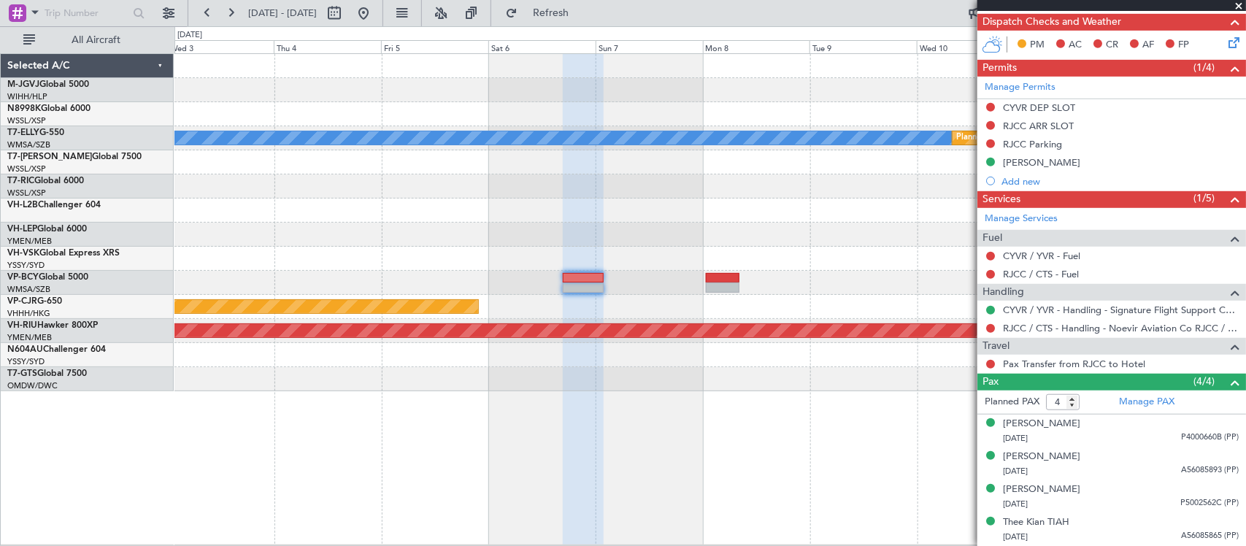
click at [703, 164] on div at bounding box center [709, 162] width 1071 height 24
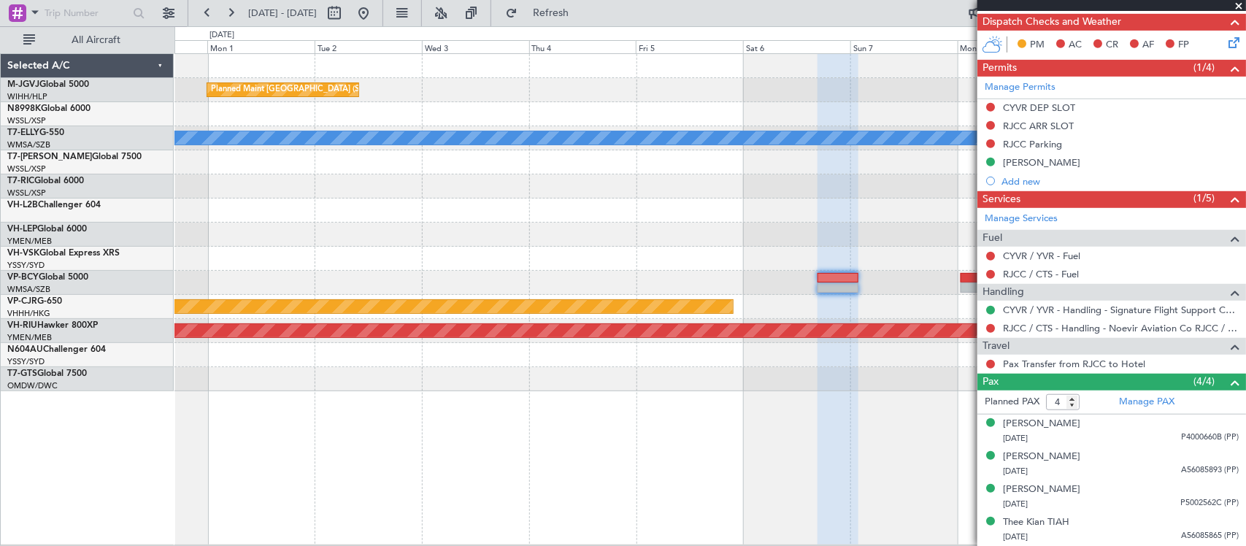
click at [531, 223] on div "Unplanned Maint Wichita (Wichita Mid-continent)" at bounding box center [709, 235] width 1071 height 24
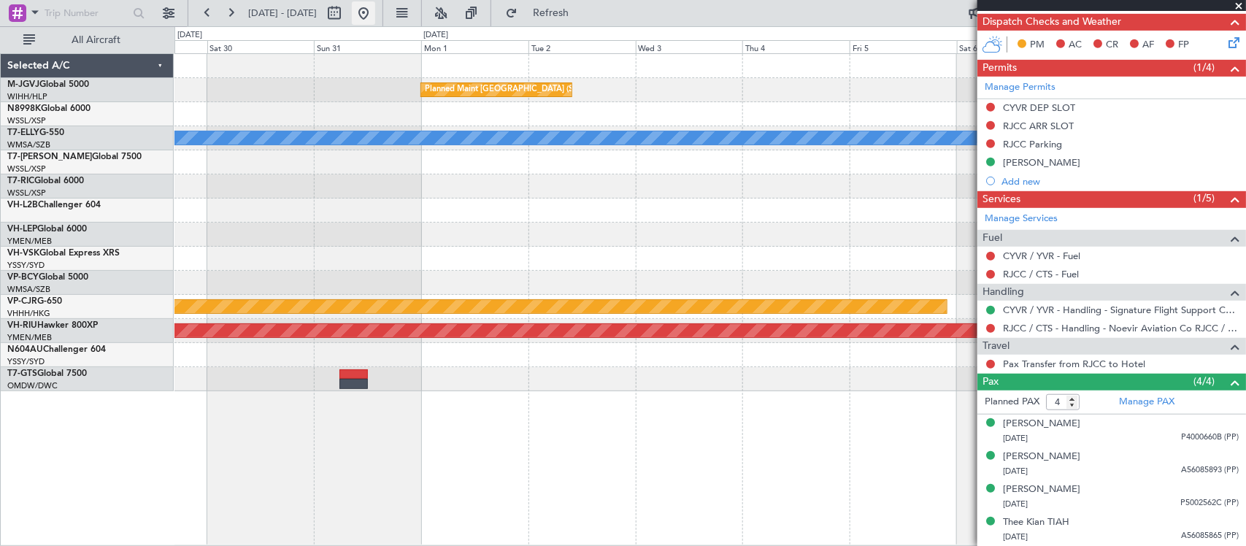
click at [375, 15] on button at bounding box center [363, 12] width 23 height 23
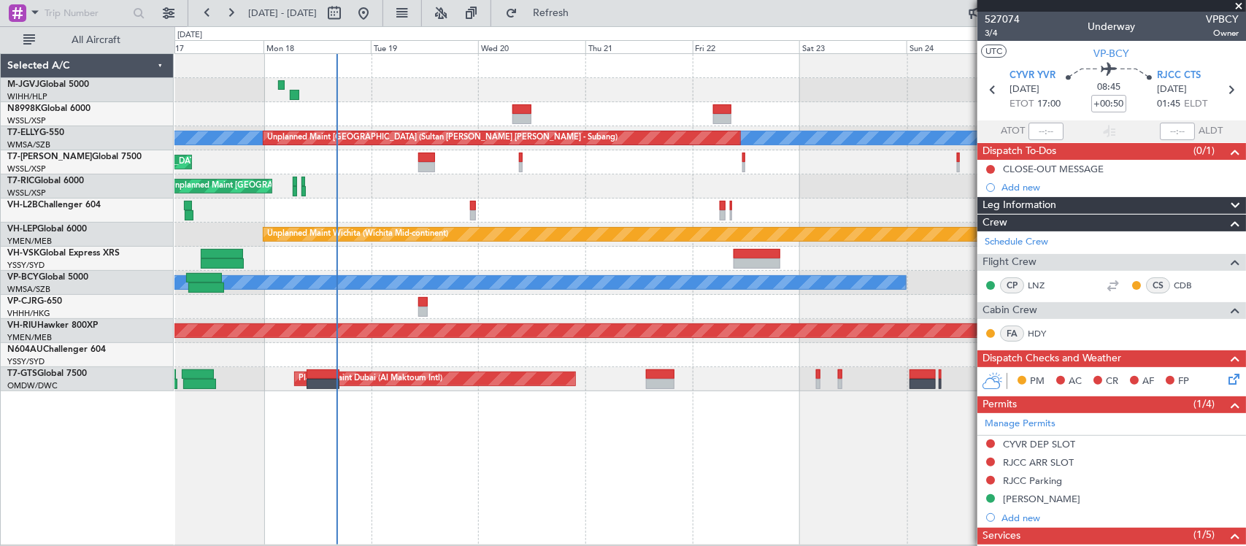
scroll to position [337, 0]
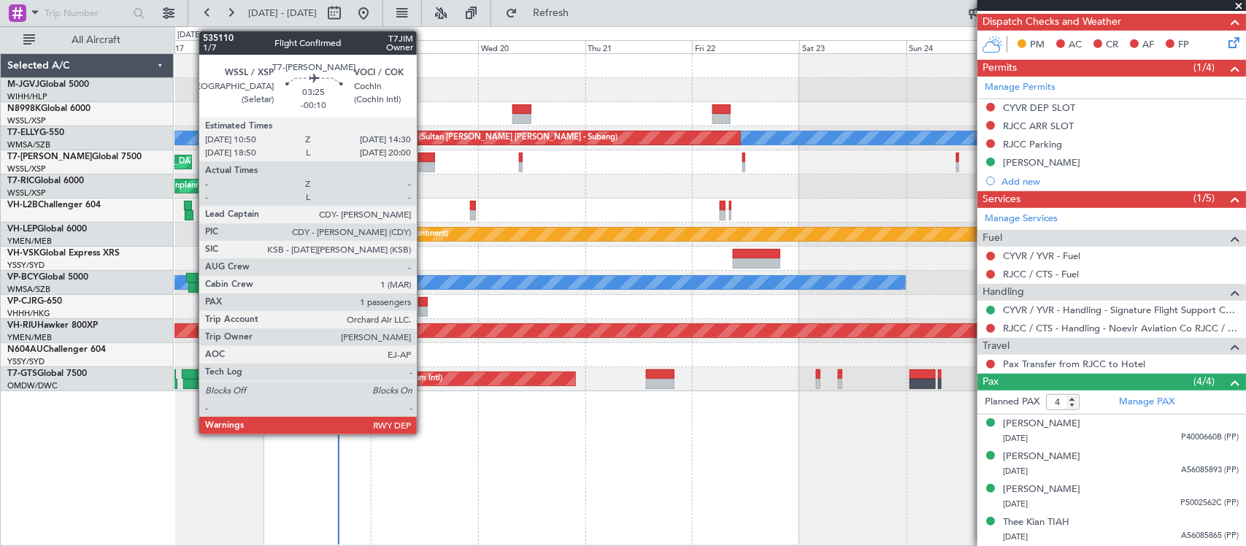
click at [424, 162] on div at bounding box center [426, 167] width 17 height 10
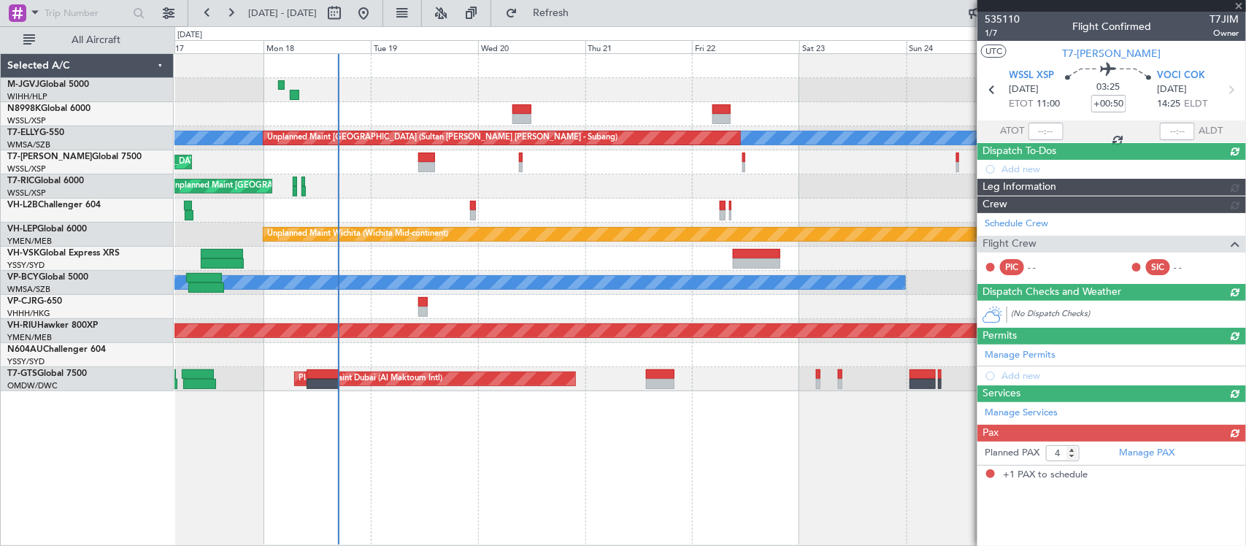
type input "-00:10"
type input "1"
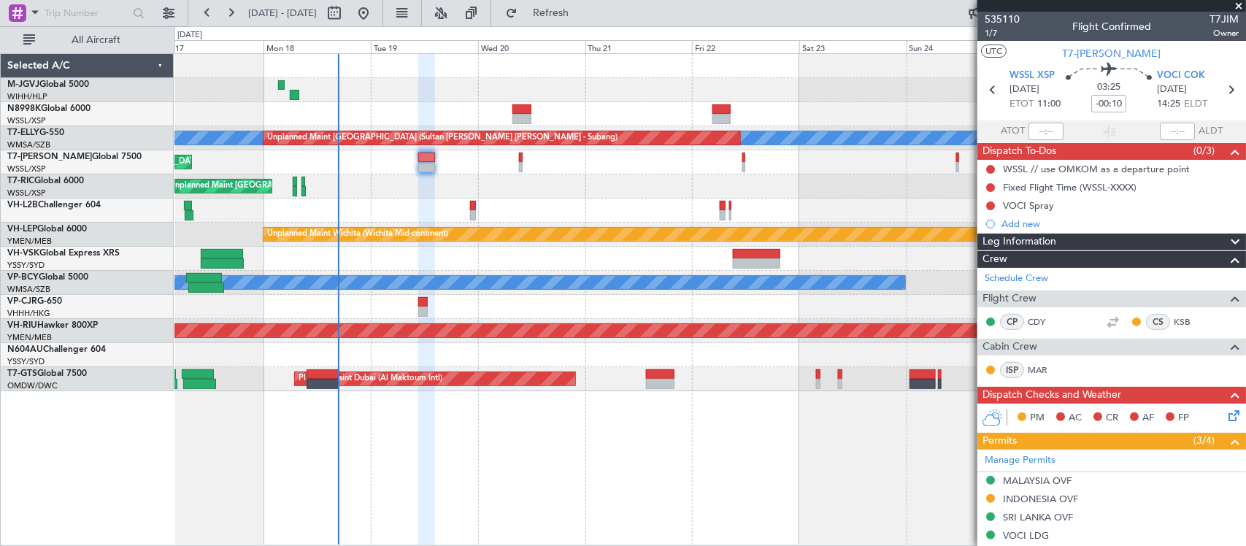
scroll to position [152, 0]
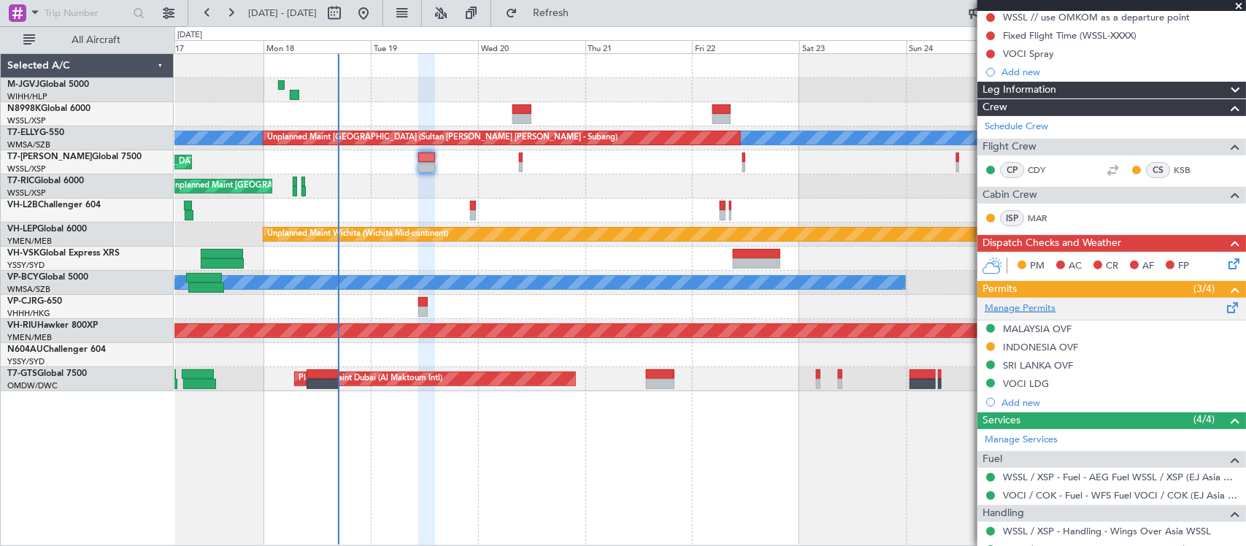
click at [1026, 310] on link "Manage Permits" at bounding box center [1020, 308] width 71 height 15
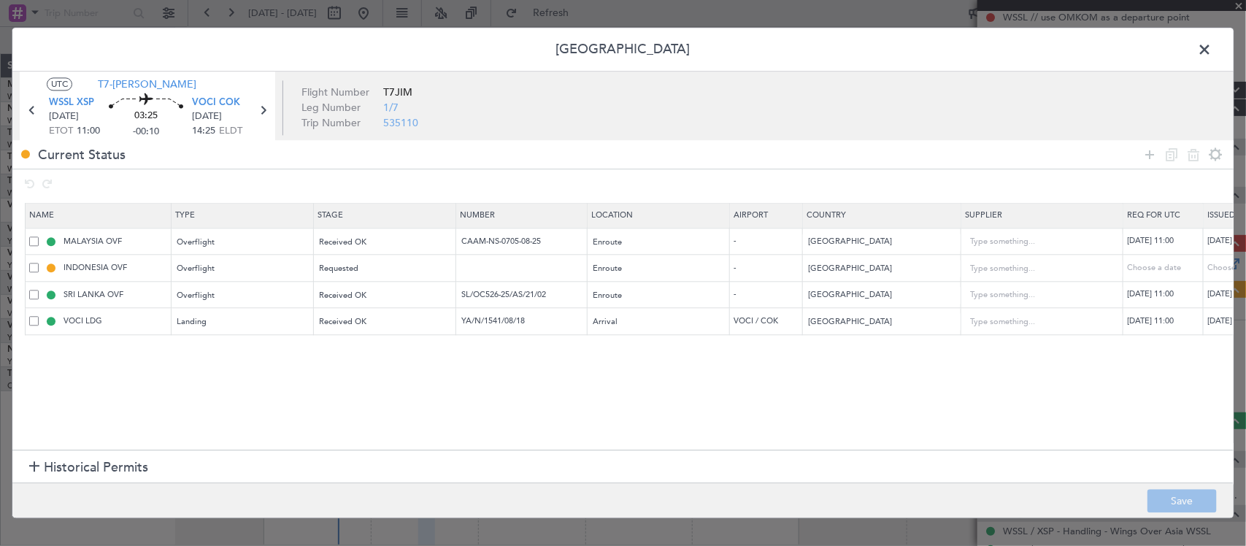
click at [479, 259] on td at bounding box center [521, 268] width 131 height 27
click at [482, 269] on input "text" at bounding box center [523, 268] width 127 height 12
paste input "SH11886"
type input "SH11886"
click at [1214, 267] on div "Choose a date" at bounding box center [1245, 268] width 76 height 12
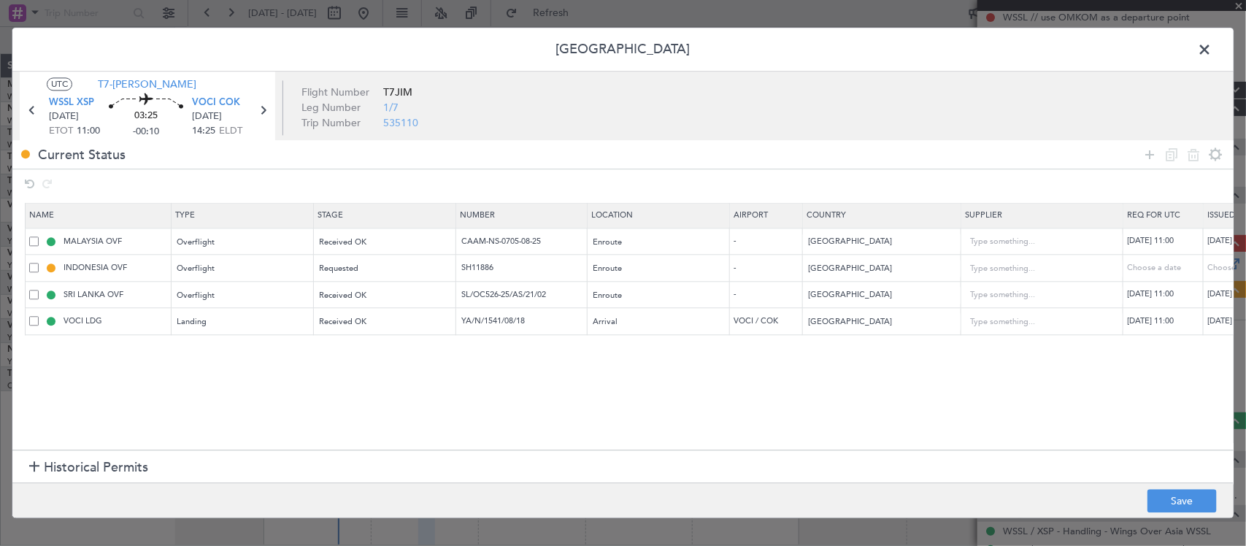
select select "8"
select select "2025"
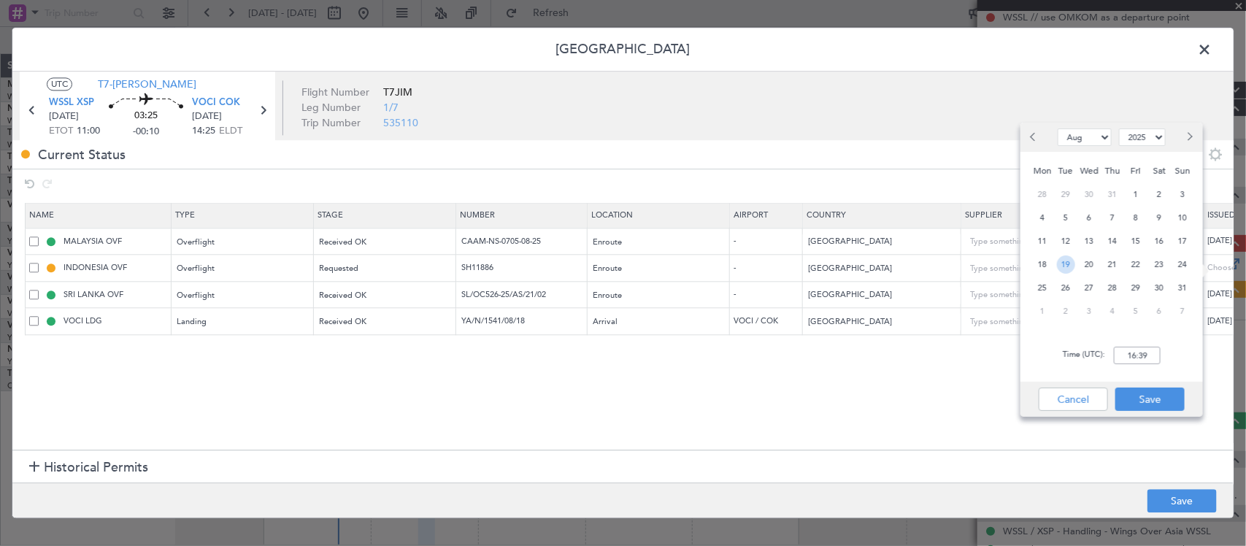
click at [1064, 268] on span "19" at bounding box center [1066, 264] width 18 height 18
drag, startPoint x: 1136, startPoint y: 354, endPoint x: 1148, endPoint y: 355, distance: 12.4
click at [1136, 355] on input "00:00" at bounding box center [1137, 356] width 47 height 18
type input "11:00"
click at [1141, 396] on button "Save" at bounding box center [1149, 399] width 69 height 23
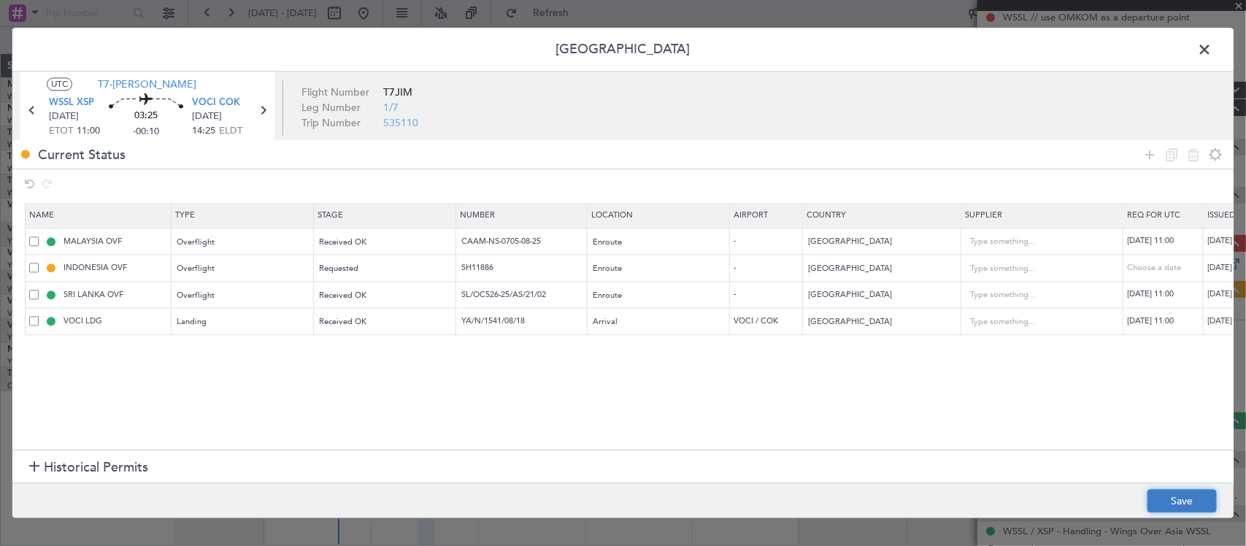
click at [1187, 494] on button "Save" at bounding box center [1181, 501] width 69 height 23
click at [1212, 47] on span at bounding box center [1212, 53] width 0 height 29
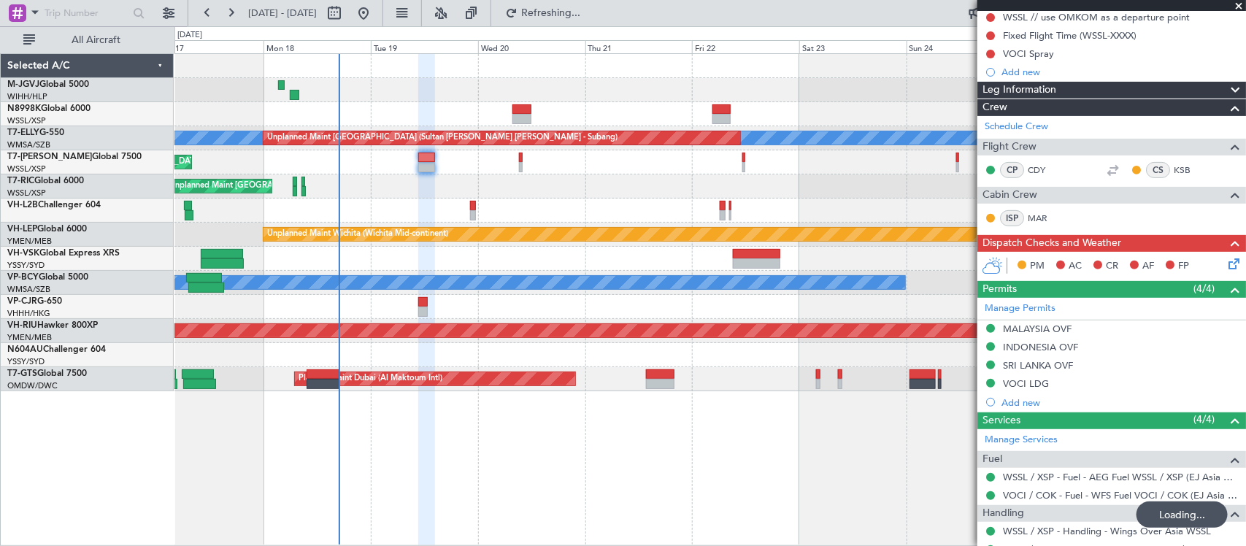
scroll to position [275, 0]
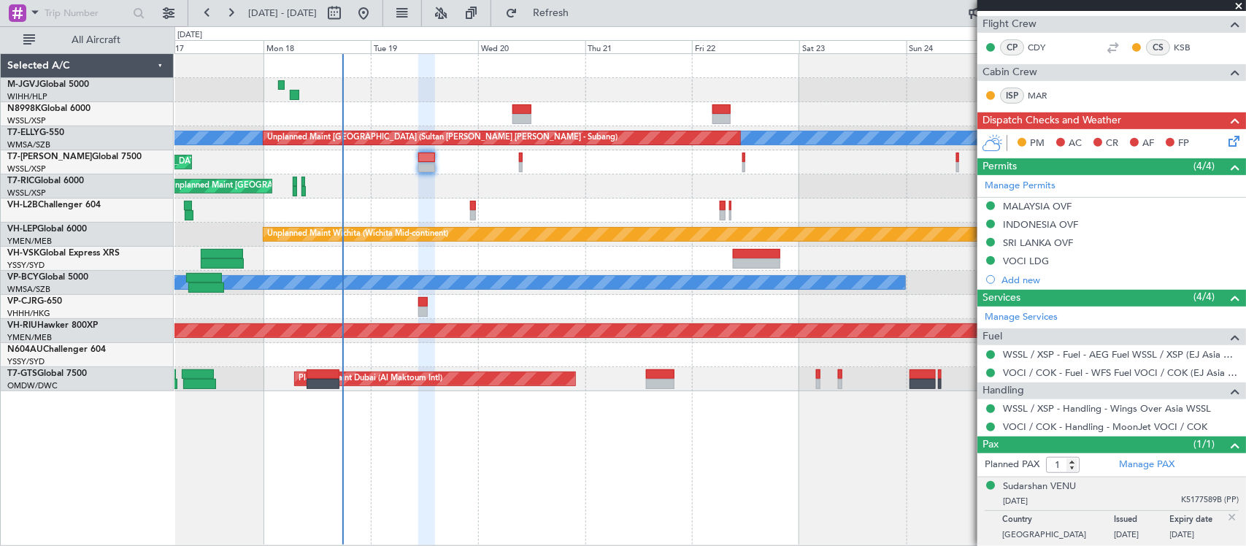
click at [453, 199] on div at bounding box center [709, 211] width 1071 height 24
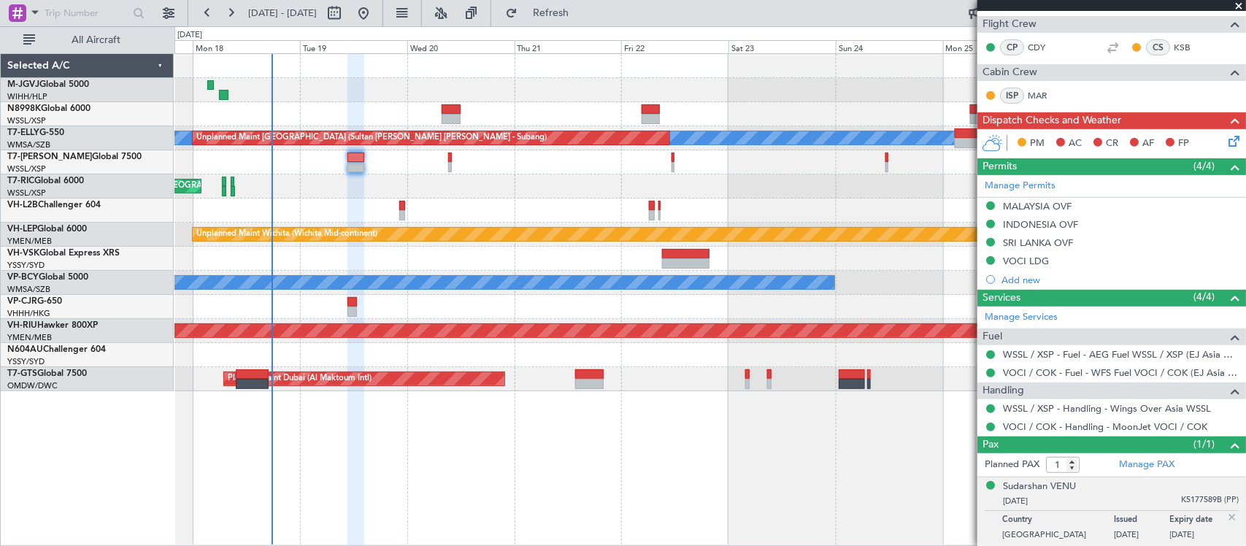
click at [486, 195] on div "Unplanned Maint [GEOGRAPHIC_DATA] (Seletar)" at bounding box center [709, 186] width 1071 height 24
